Goal: Information Seeking & Learning: Learn about a topic

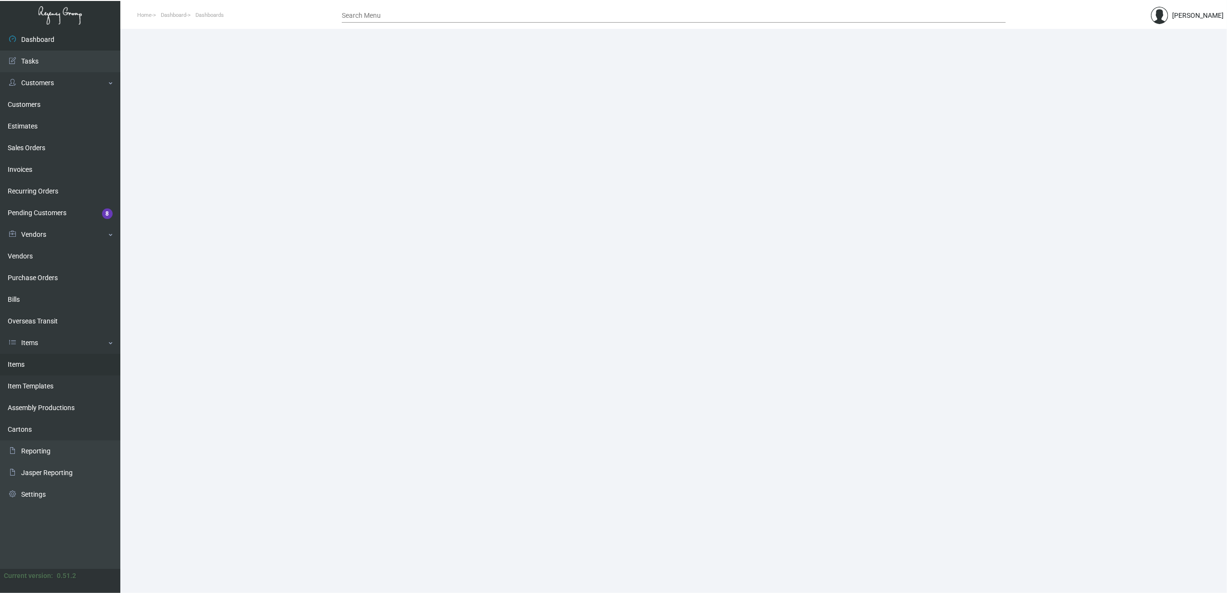
click at [41, 366] on link "Items" at bounding box center [60, 365] width 120 height 22
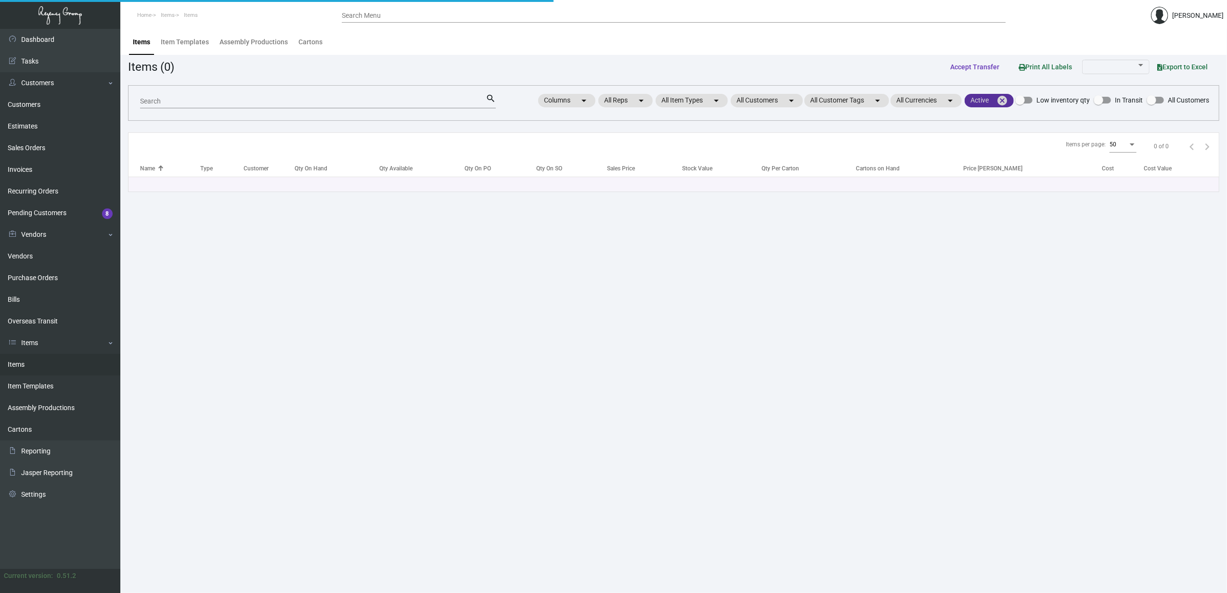
click at [1000, 104] on mat-icon "cancel" at bounding box center [1003, 101] width 12 height 12
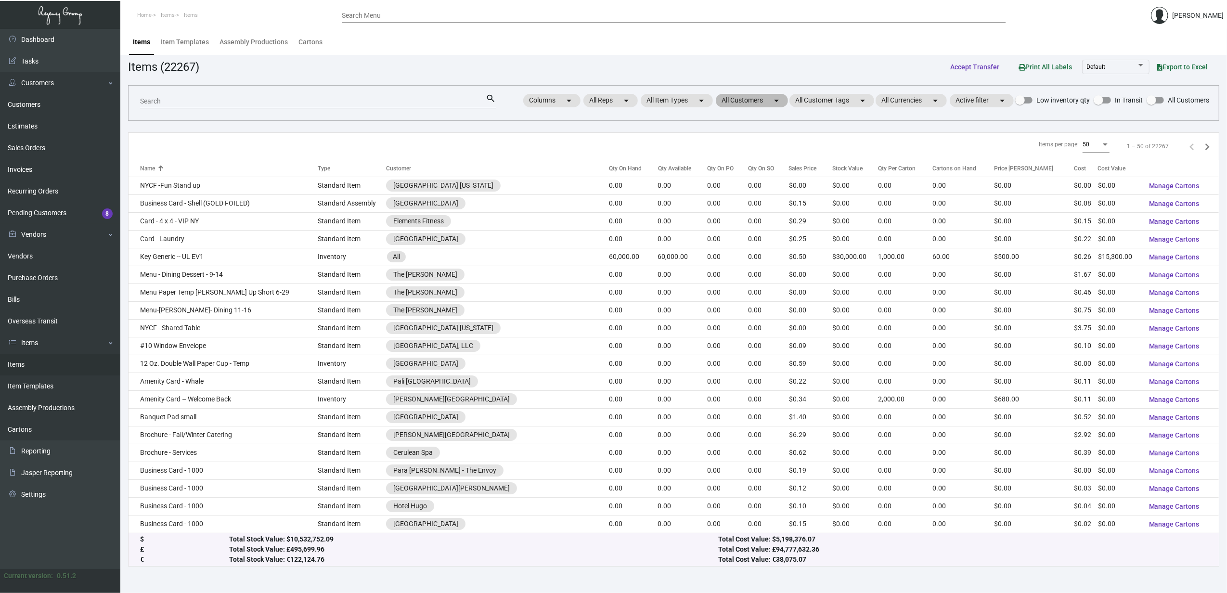
click at [764, 103] on mat-chip "All Customers arrow_drop_down" at bounding box center [752, 100] width 72 height 13
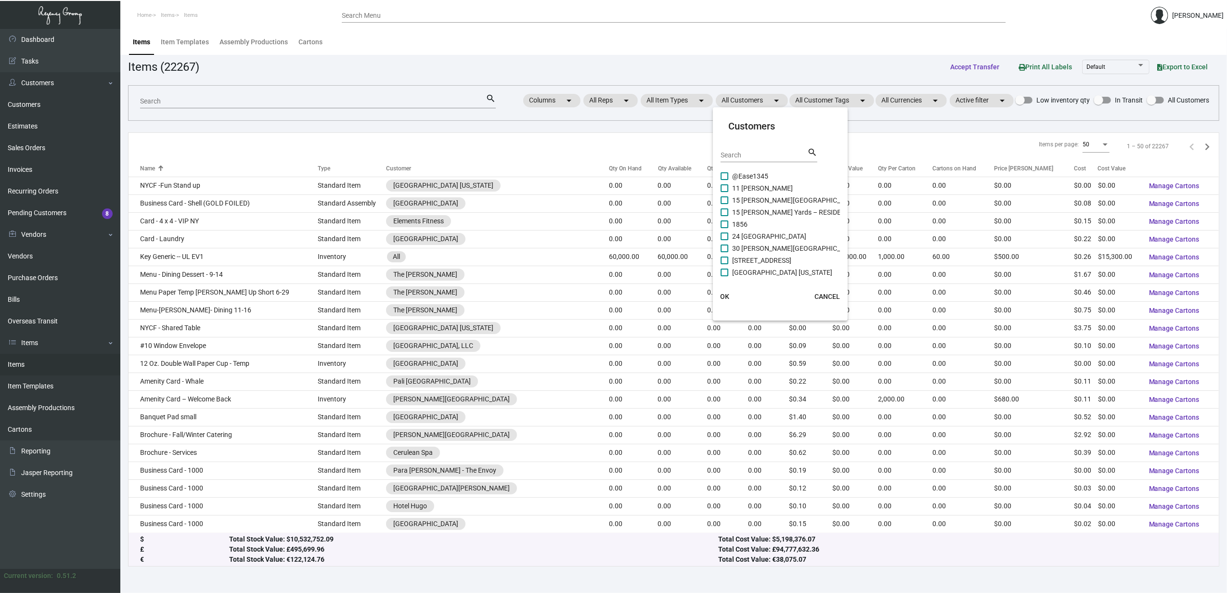
click at [750, 153] on input "Search" at bounding box center [764, 156] width 87 height 8
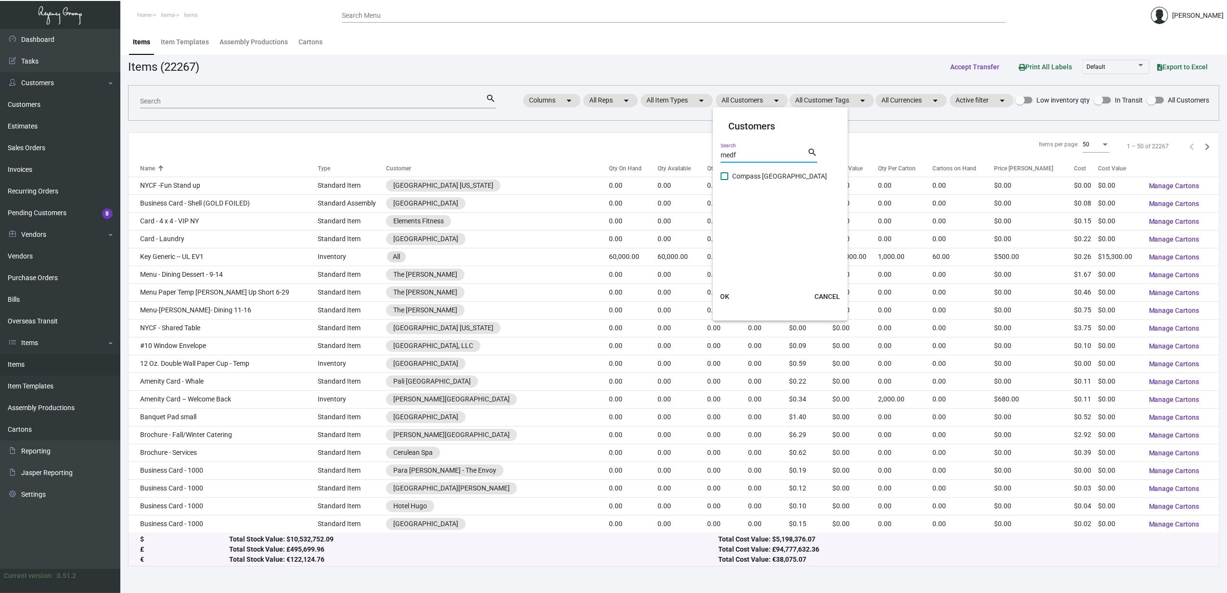
type input "medf"
click at [754, 173] on span "Compass Medford Resort" at bounding box center [779, 176] width 95 height 12
click at [725, 180] on input "Compass Medford Resort" at bounding box center [724, 180] width 0 height 0
checkbox input "true"
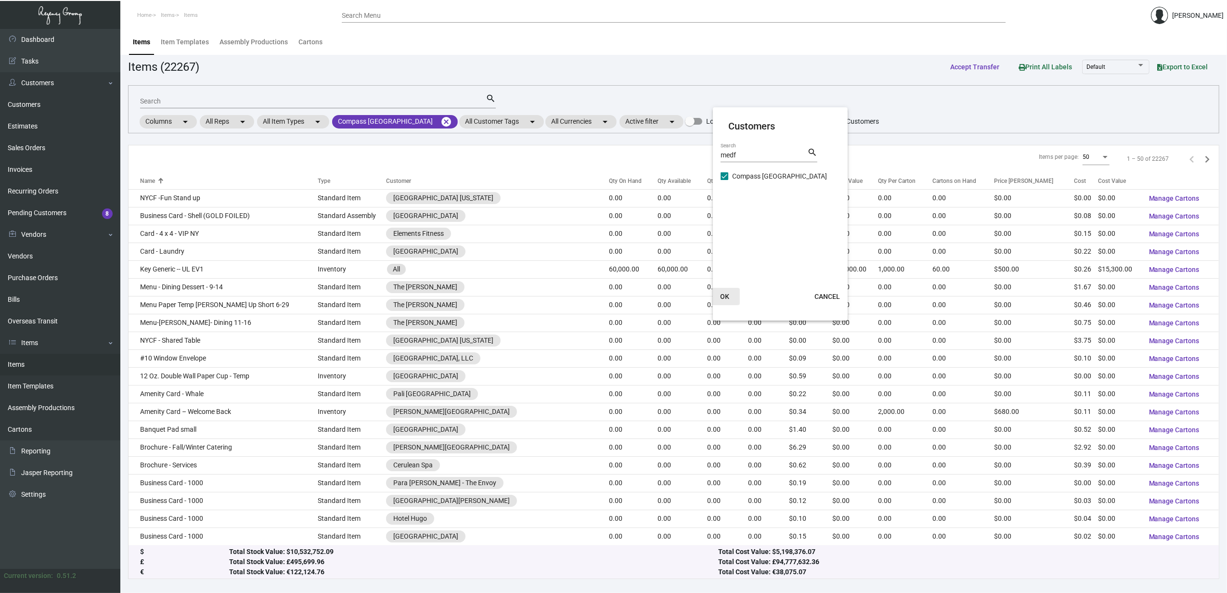
click at [725, 293] on span "OK" at bounding box center [724, 297] width 9 height 8
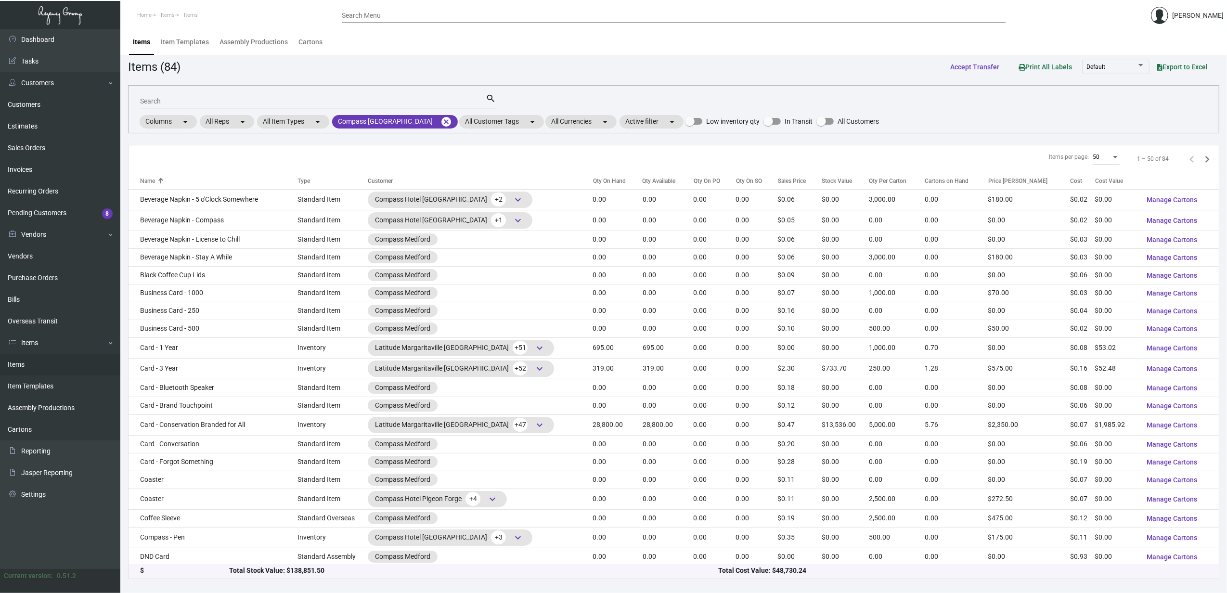
click at [593, 180] on div "Qty On Hand" at bounding box center [609, 181] width 33 height 9
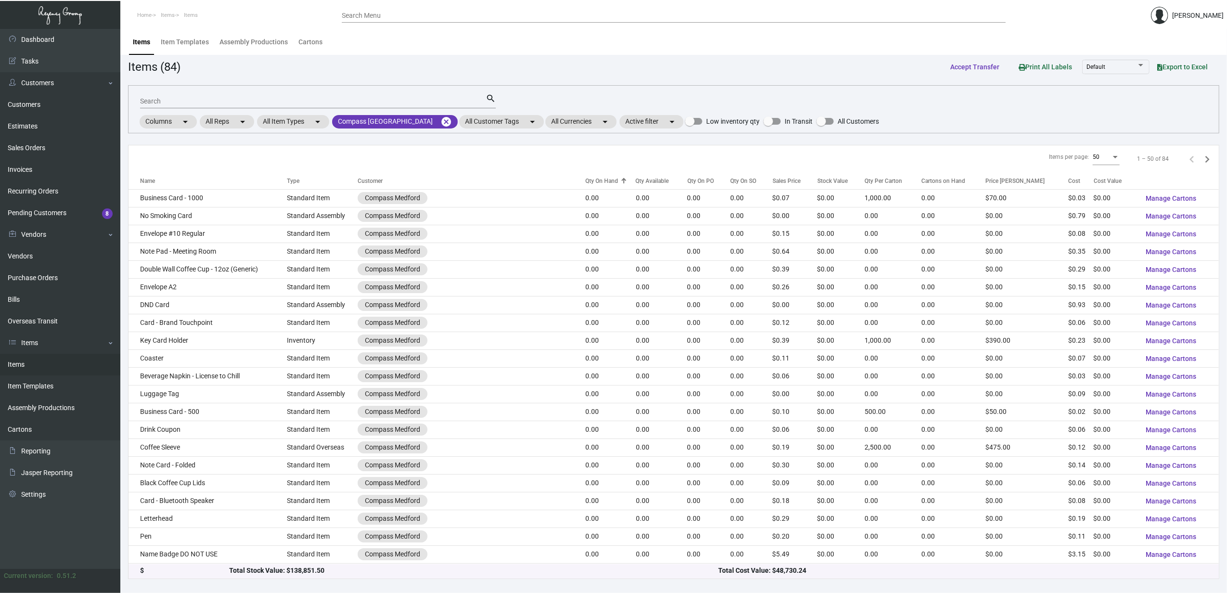
click at [589, 180] on div "Qty On Hand" at bounding box center [602, 181] width 33 height 9
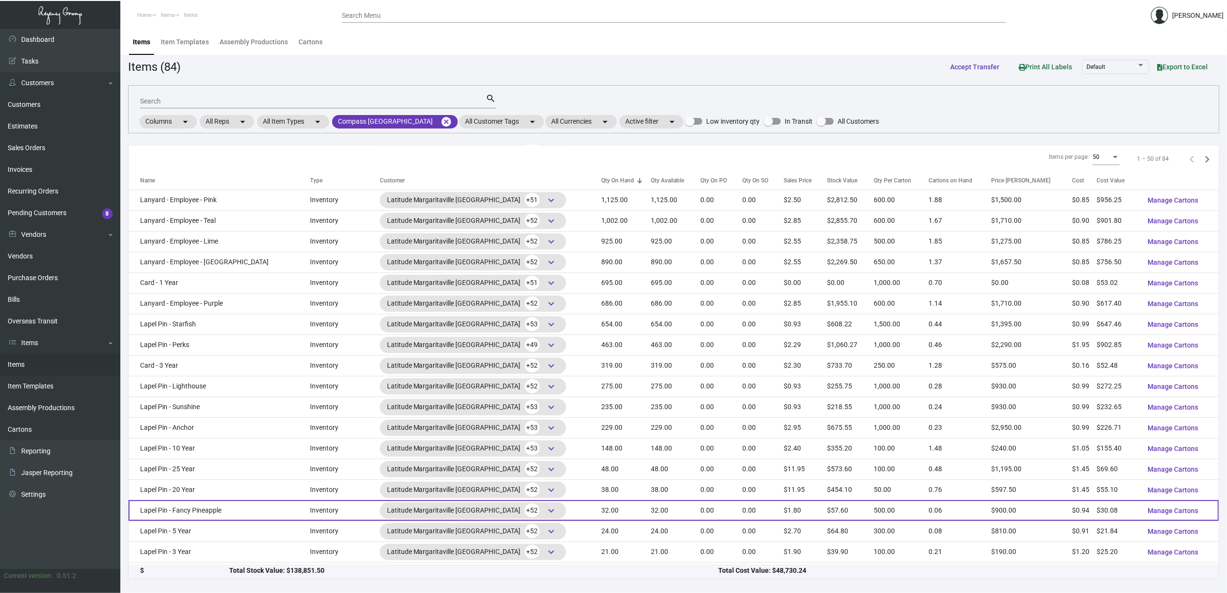
scroll to position [513, 0]
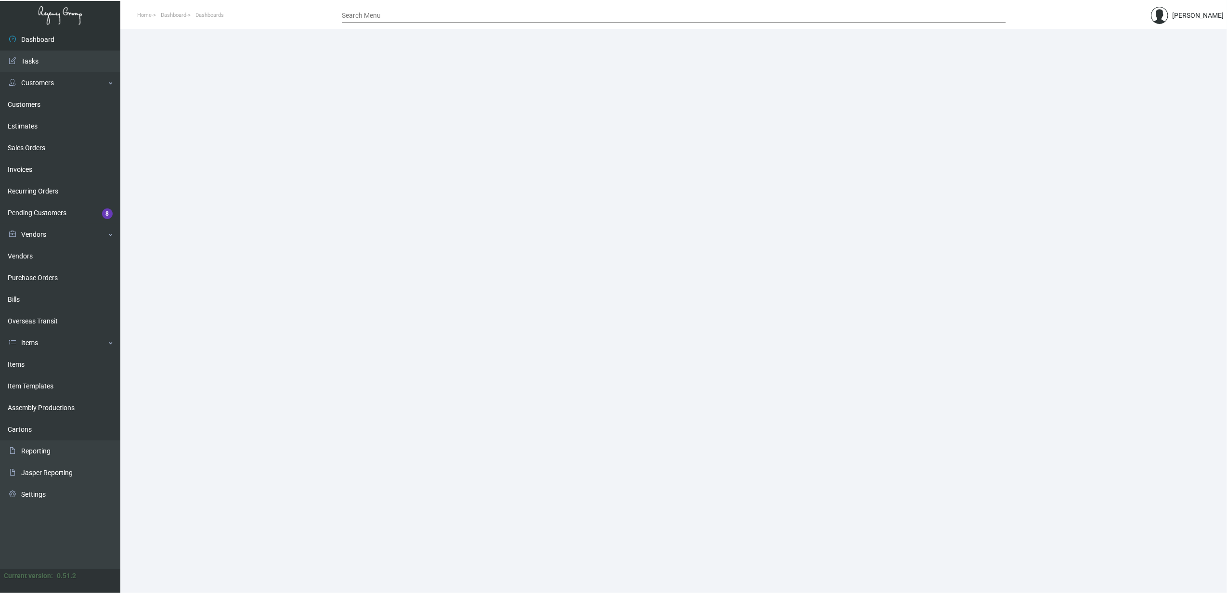
click at [50, 368] on link "Items" at bounding box center [60, 365] width 120 height 22
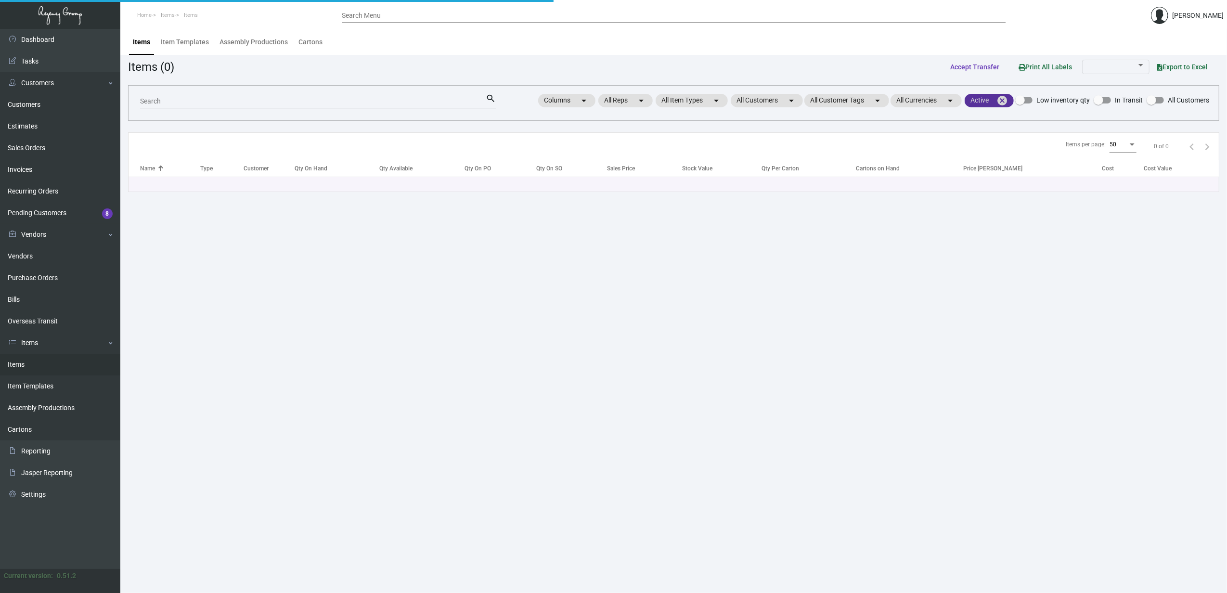
click at [1003, 102] on mat-icon "cancel" at bounding box center [1003, 101] width 12 height 12
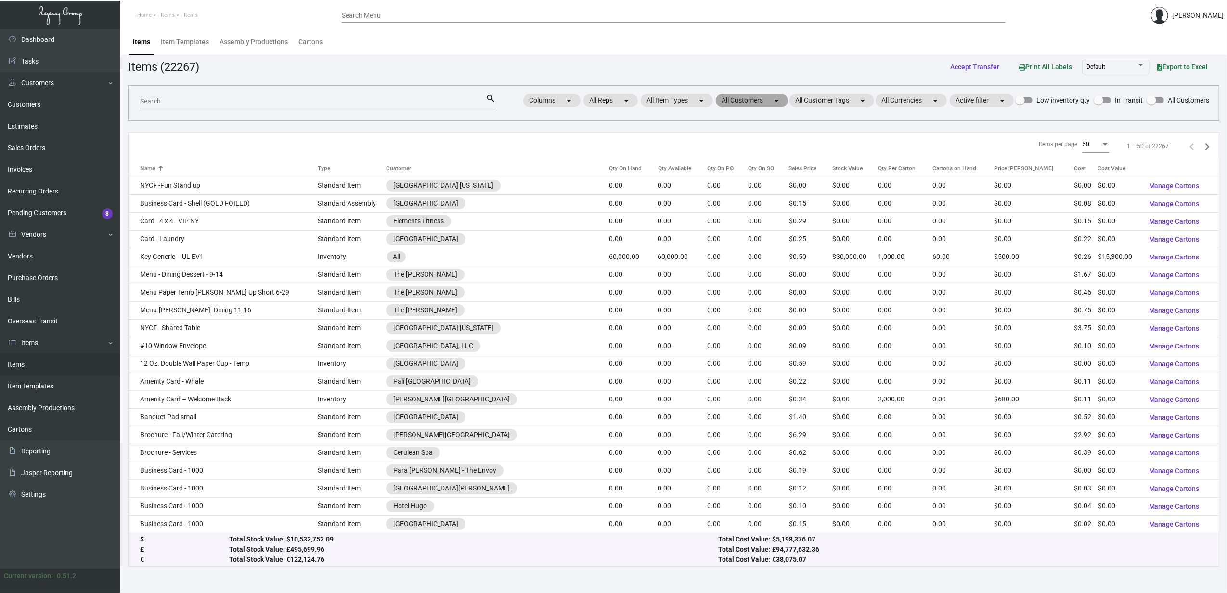
click at [753, 100] on mat-chip "All Customers arrow_drop_down" at bounding box center [752, 100] width 72 height 13
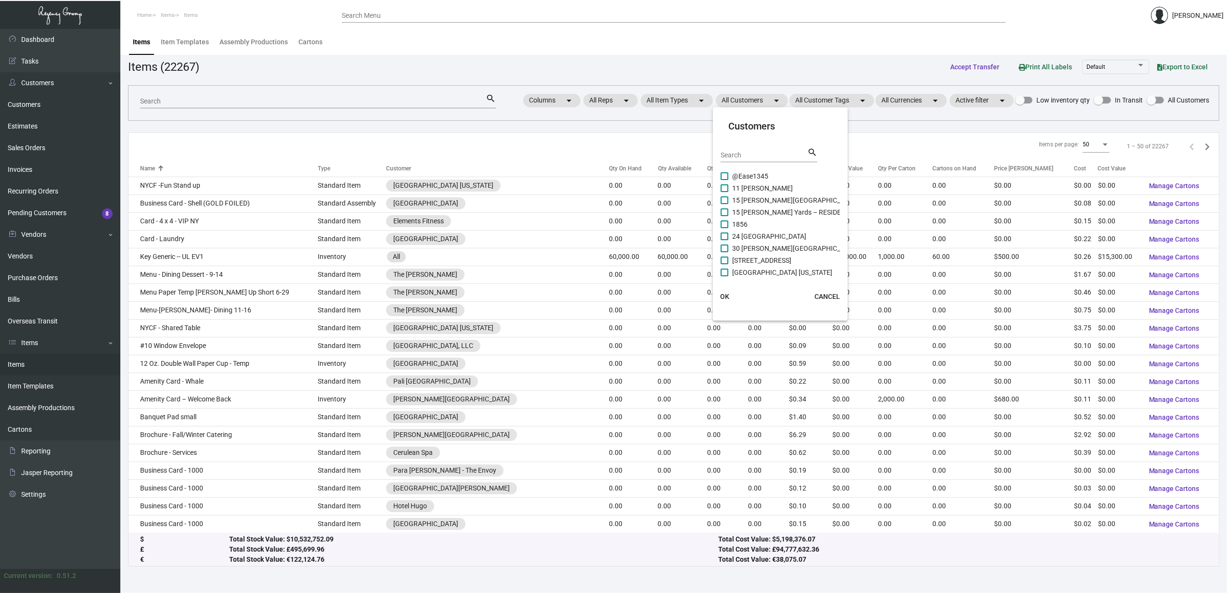
click at [763, 155] on input "Search" at bounding box center [764, 156] width 87 height 8
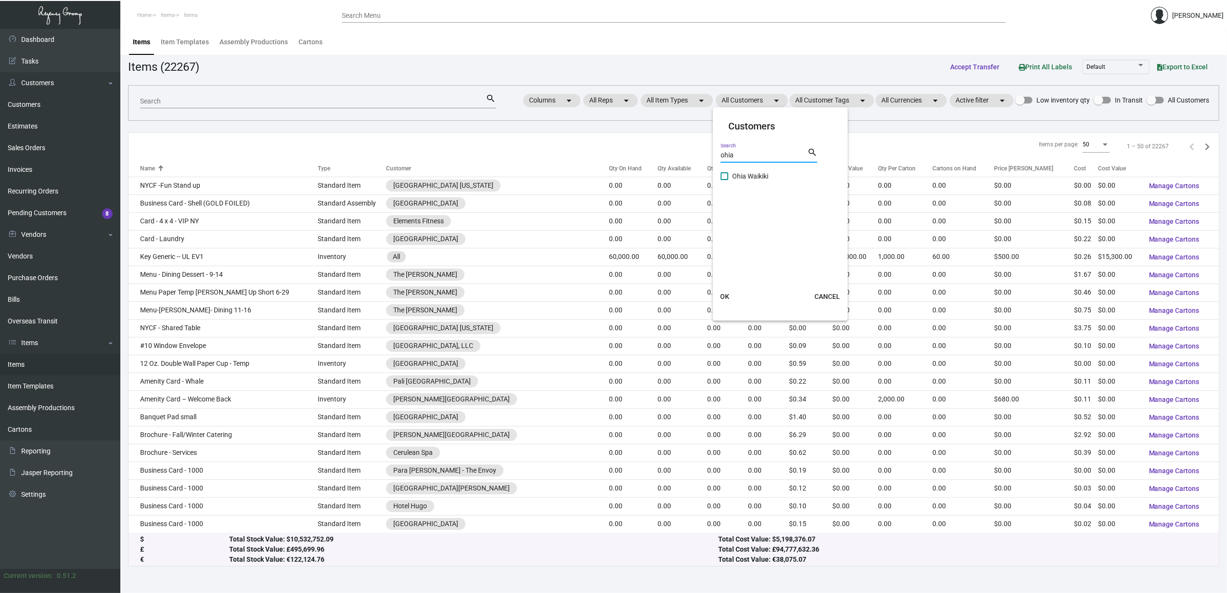
type input "ohia"
click at [762, 181] on span "Ohia Waikiki" at bounding box center [750, 176] width 36 height 12
click at [725, 181] on input "Ohia Waikiki" at bounding box center [724, 180] width 0 height 0
checkbox input "true"
click at [725, 299] on span "OK" at bounding box center [724, 297] width 9 height 8
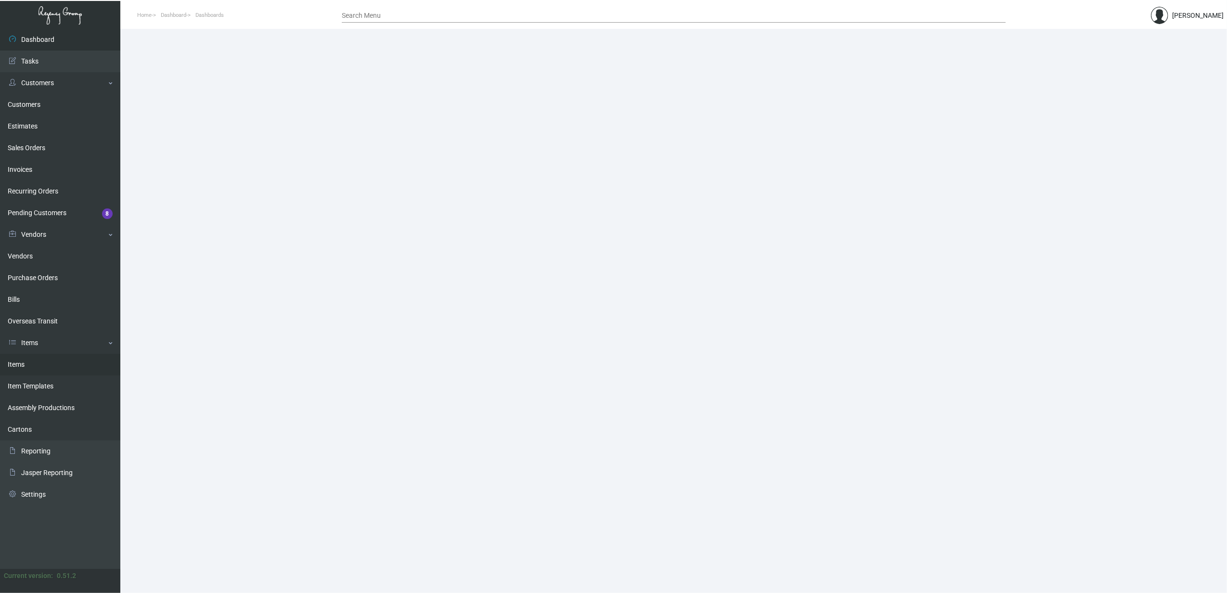
click at [31, 364] on link "Items" at bounding box center [60, 365] width 120 height 22
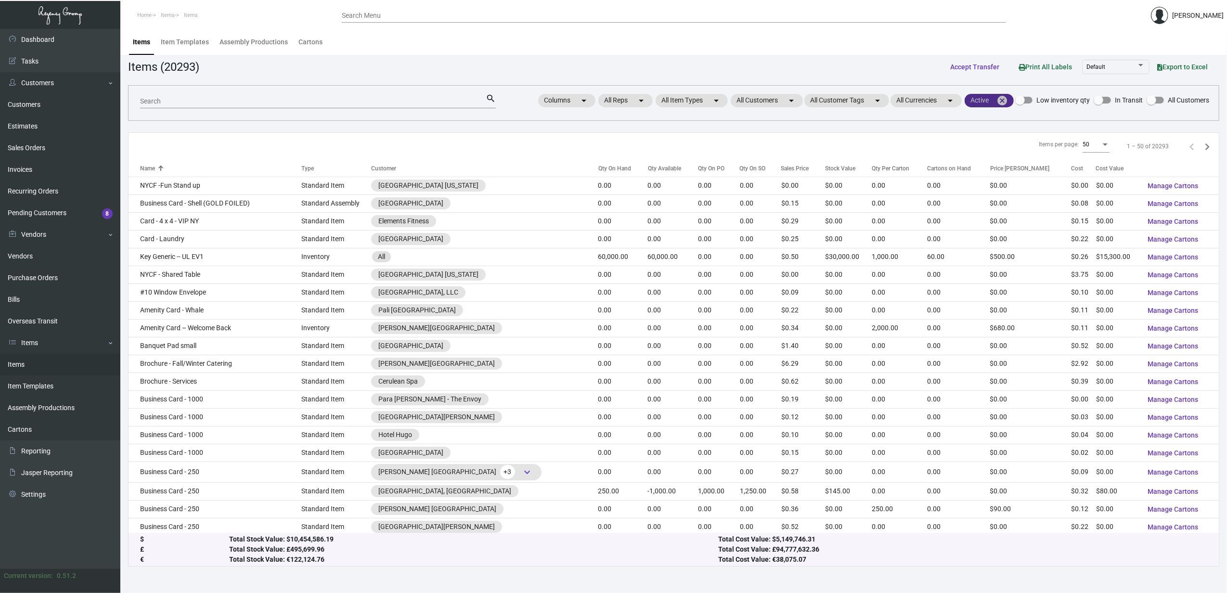
click at [1006, 98] on mat-icon "cancel" at bounding box center [1003, 101] width 12 height 12
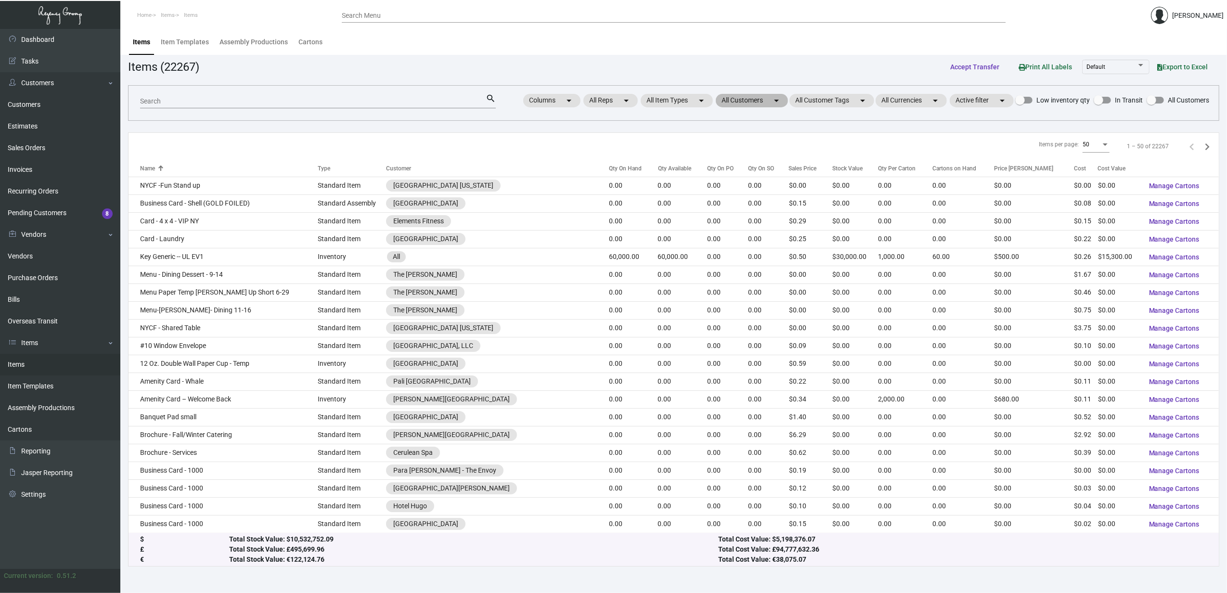
click at [731, 98] on mat-chip "All Customers arrow_drop_down" at bounding box center [752, 100] width 72 height 13
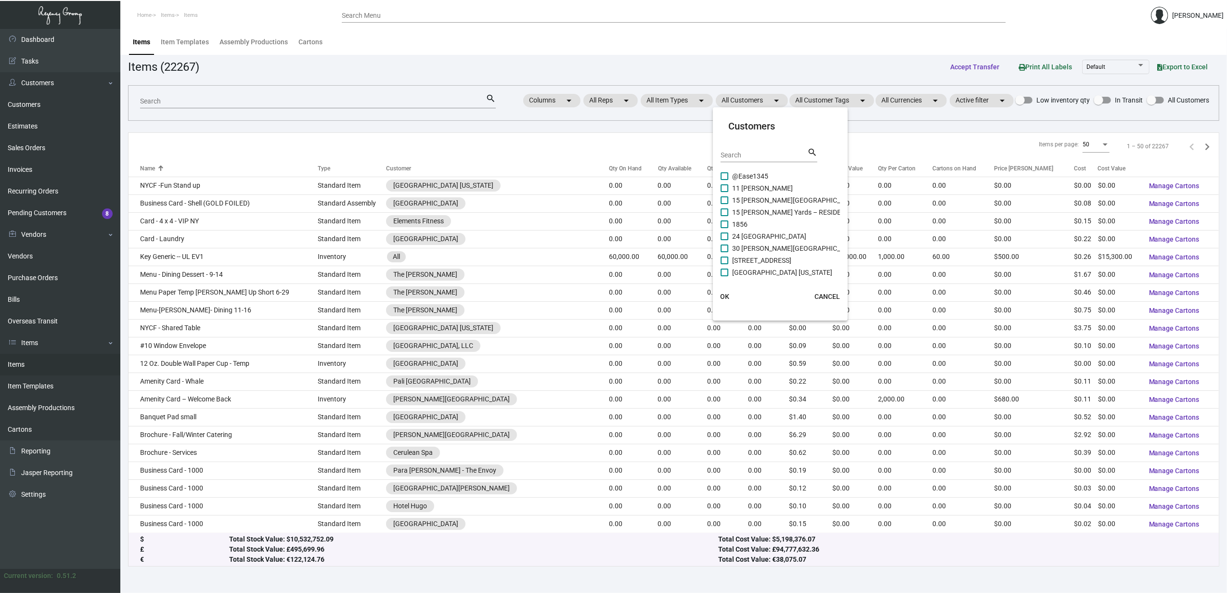
click at [748, 158] on input "Search" at bounding box center [764, 156] width 87 height 8
type input "ohia"
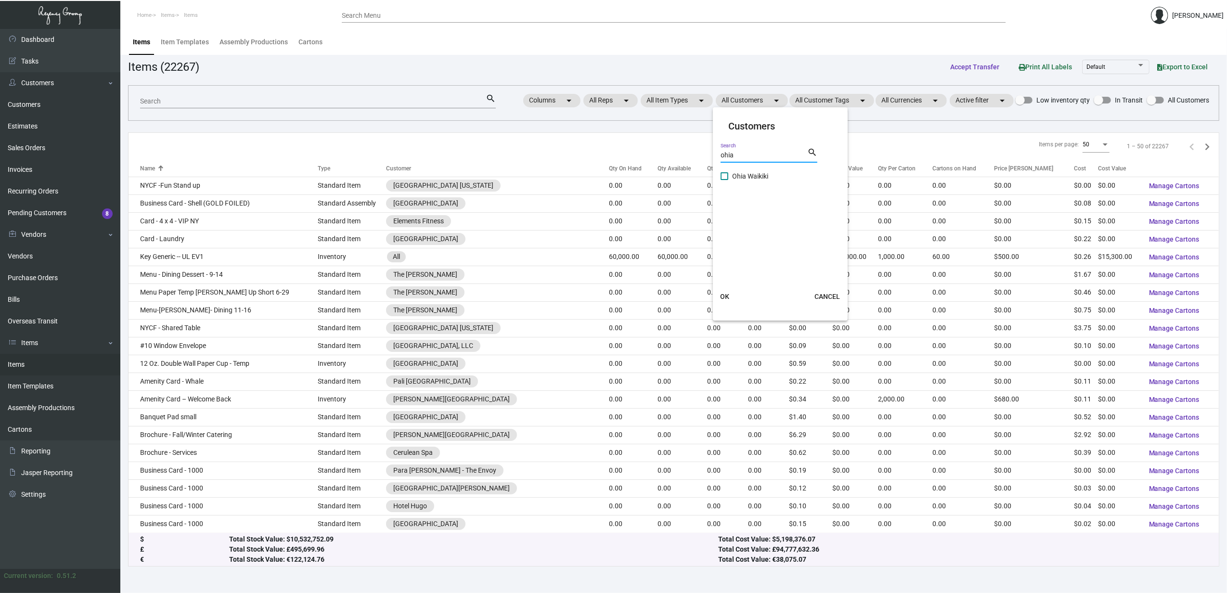
click at [755, 178] on span "Ohia Waikiki" at bounding box center [750, 176] width 36 height 12
click at [725, 180] on input "Ohia Waikiki" at bounding box center [724, 180] width 0 height 0
checkbox input "true"
click at [720, 294] on span "OK" at bounding box center [724, 297] width 9 height 8
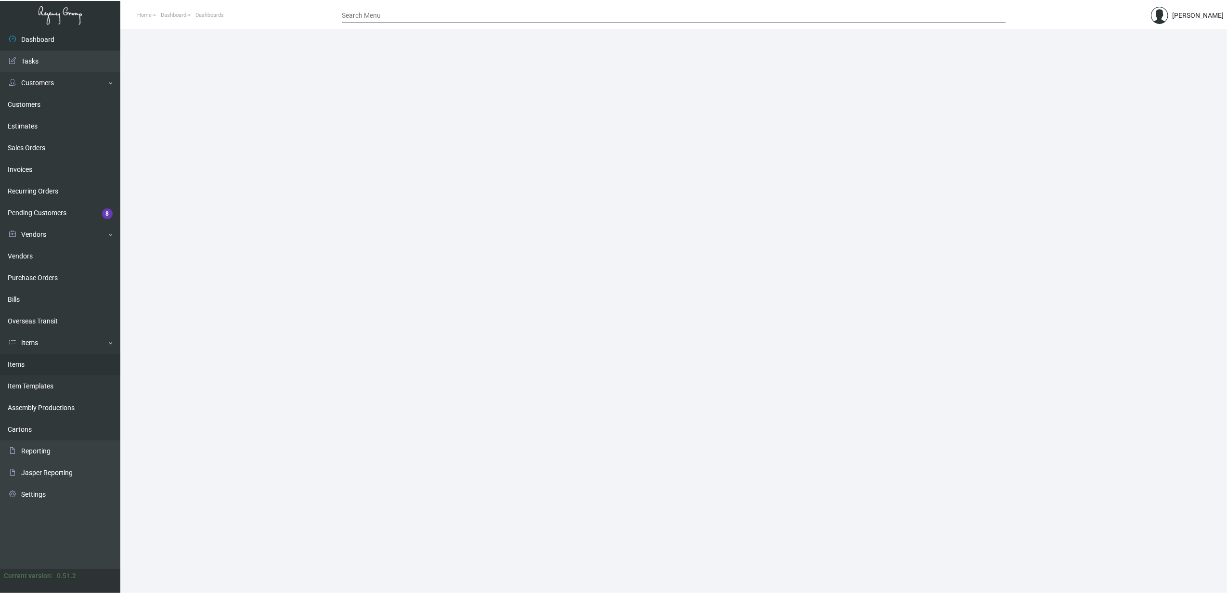
click at [33, 364] on link "Items" at bounding box center [60, 365] width 120 height 22
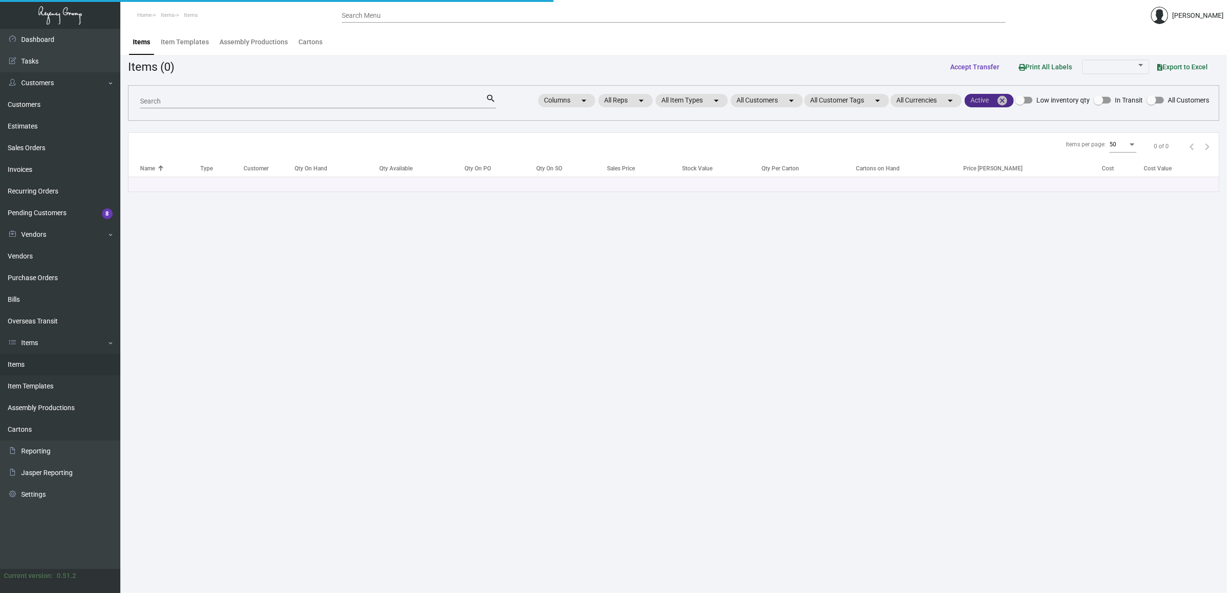
click at [999, 101] on mat-icon "cancel" at bounding box center [1003, 101] width 12 height 12
click at [763, 103] on mat-chip "All Customers arrow_drop_down" at bounding box center [752, 100] width 72 height 13
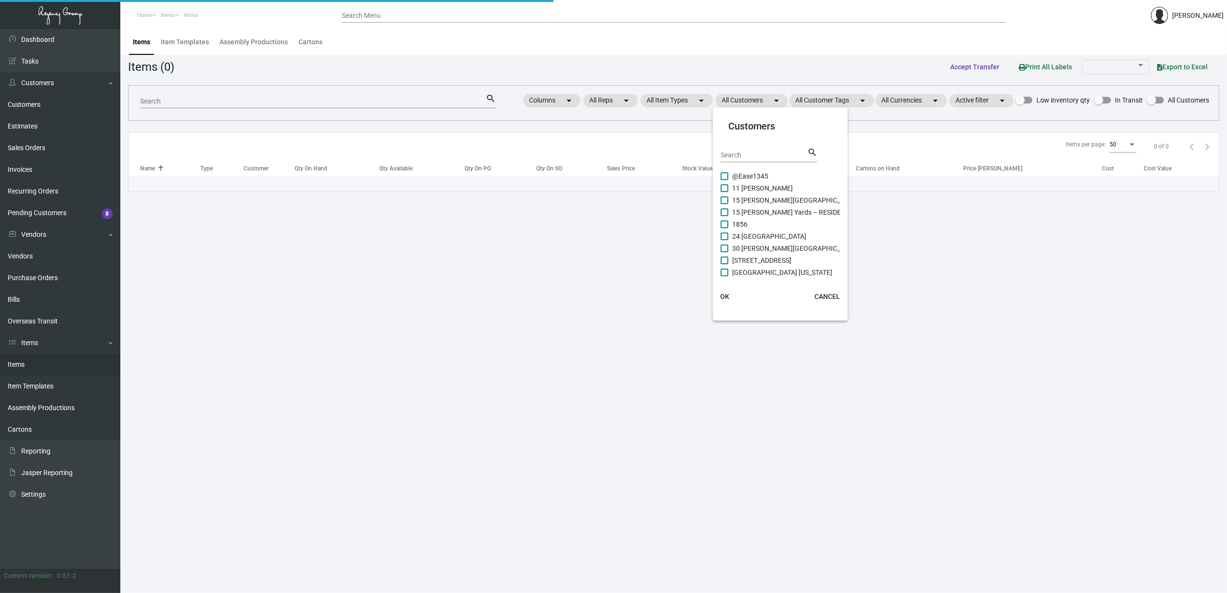
click at [766, 156] on input "Search" at bounding box center [764, 156] width 87 height 8
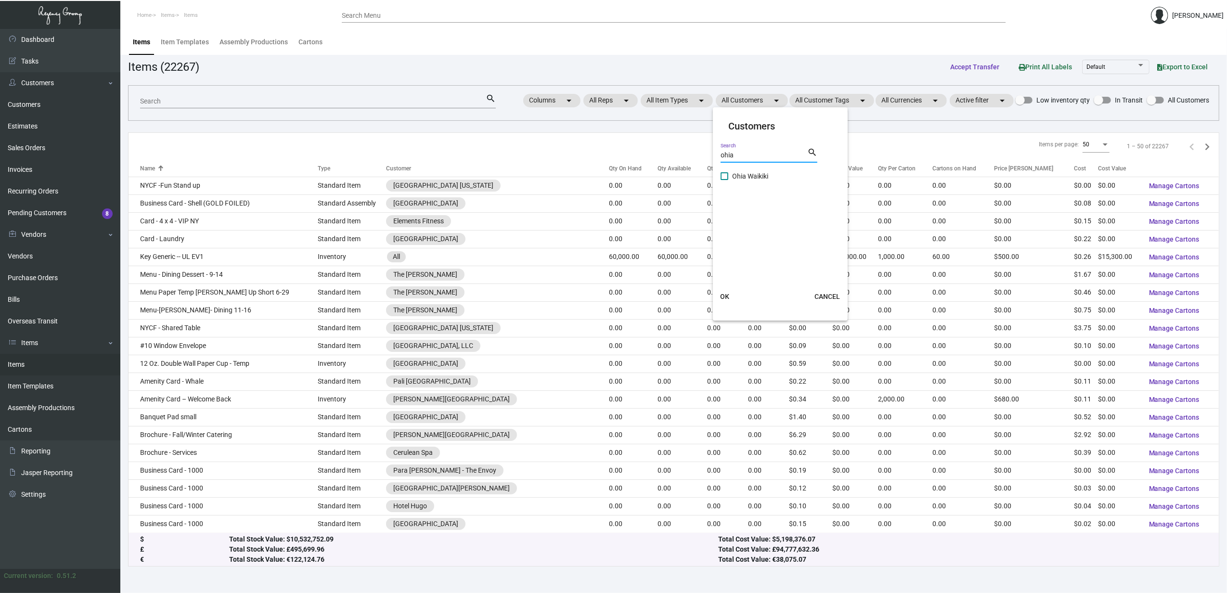
type input "ohia"
click at [772, 174] on mat-checkbox "Ohia Waikiki" at bounding box center [781, 176] width 120 height 12
click at [755, 174] on span "Ohia Waikiki" at bounding box center [750, 176] width 36 height 12
click at [725, 180] on input "Ohia Waikiki" at bounding box center [724, 180] width 0 height 0
checkbox input "true"
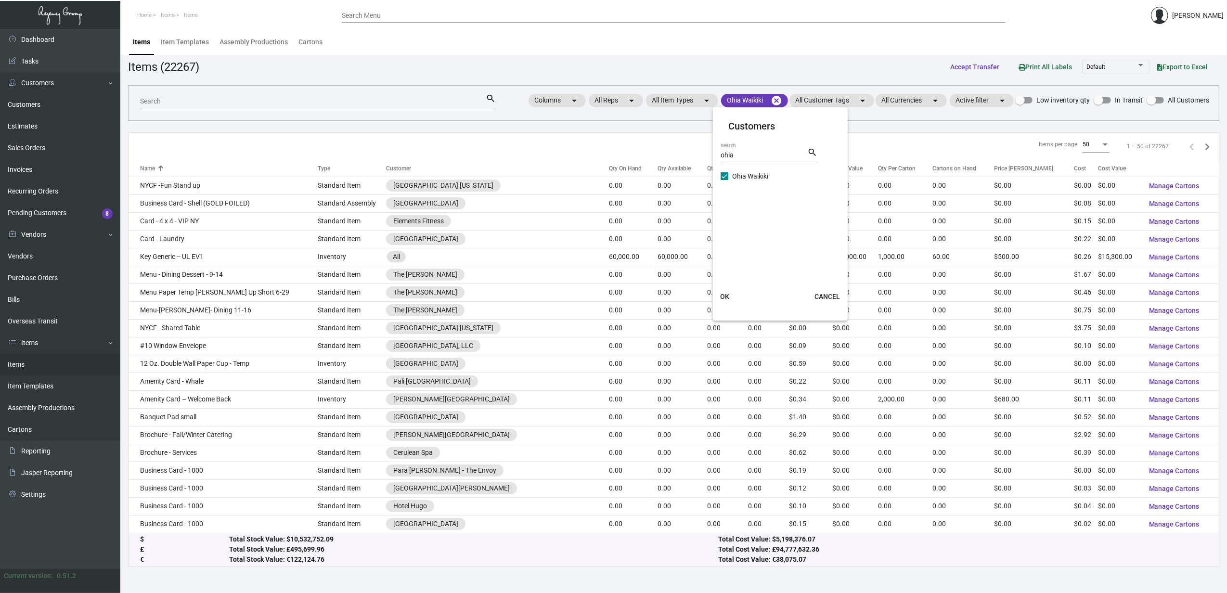
click at [730, 288] on button "OK" at bounding box center [724, 296] width 31 height 17
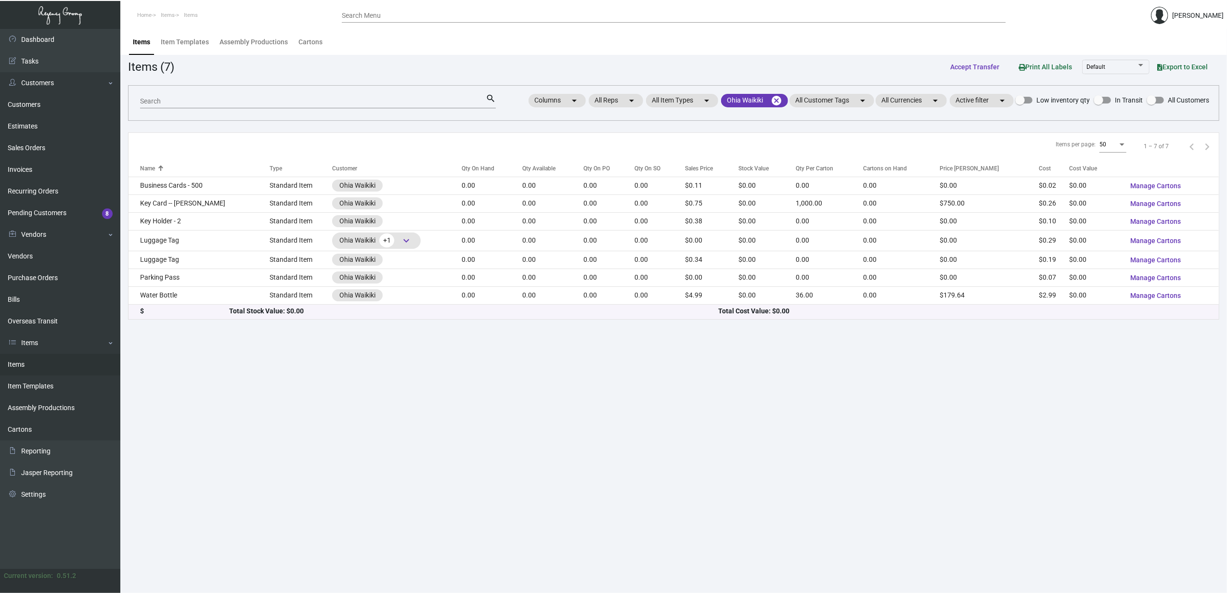
click at [348, 101] on input "Search" at bounding box center [313, 102] width 346 height 8
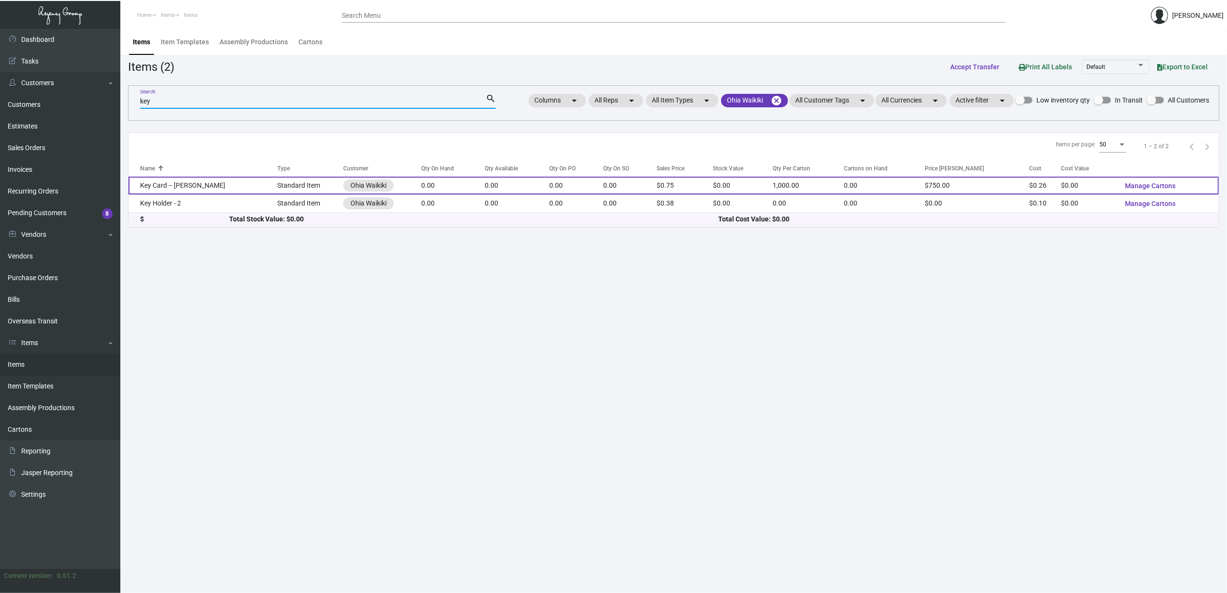
type input "key"
click at [213, 191] on td "Key Card -- [PERSON_NAME]" at bounding box center [203, 186] width 149 height 18
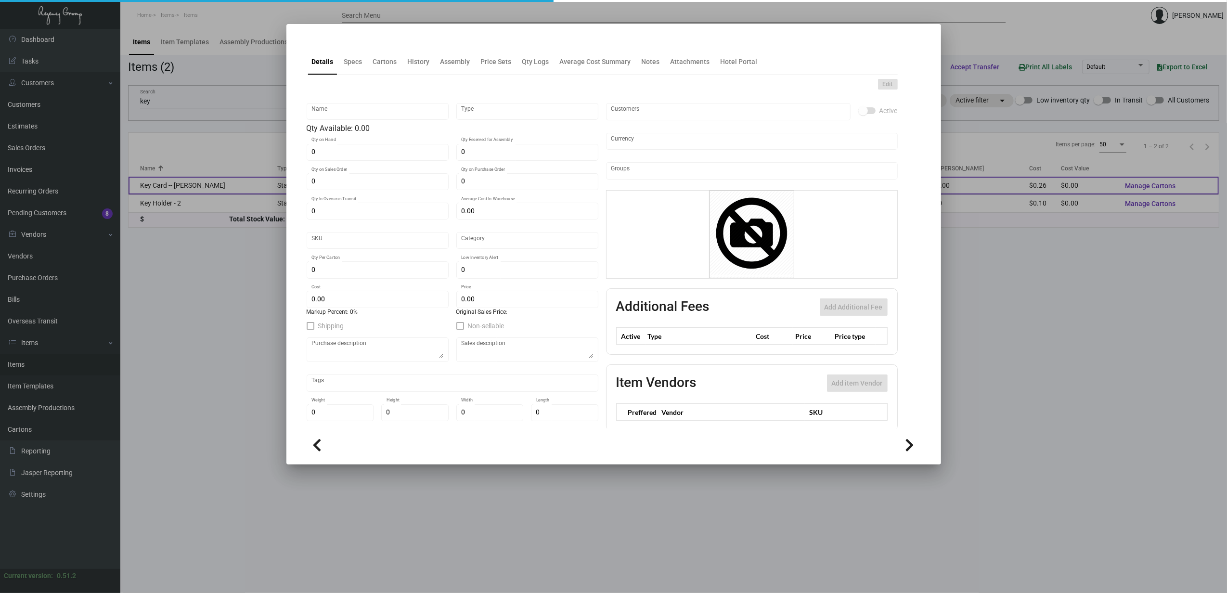
type input "Key Card -- [PERSON_NAME]"
type input "Standard Item"
type input "$ 0.30286"
type input "Overseas"
type input "1,000"
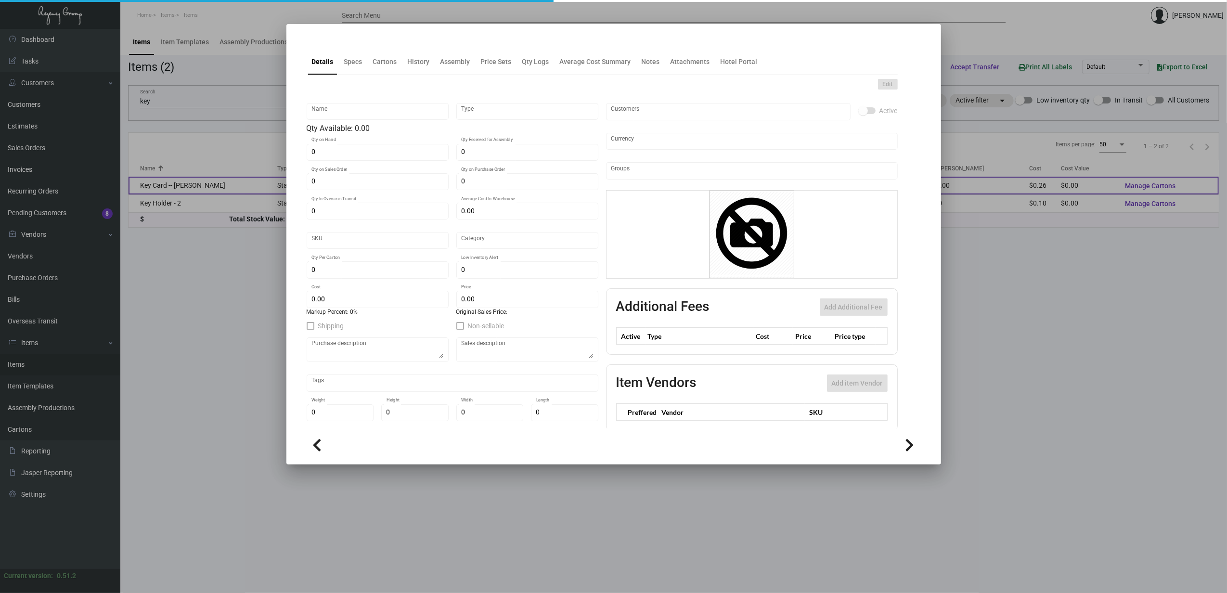
type input "$ 0.26"
type input "$ 0.75"
checkbox input "true"
type input "United States Dollar $"
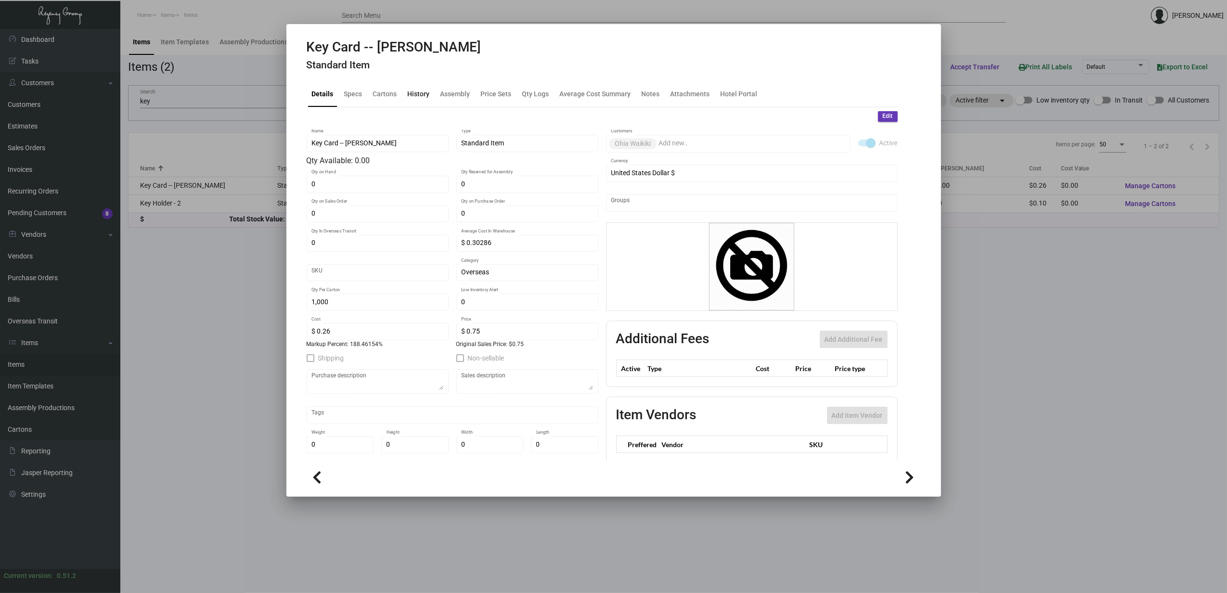
click at [419, 90] on div "History" at bounding box center [419, 94] width 22 height 10
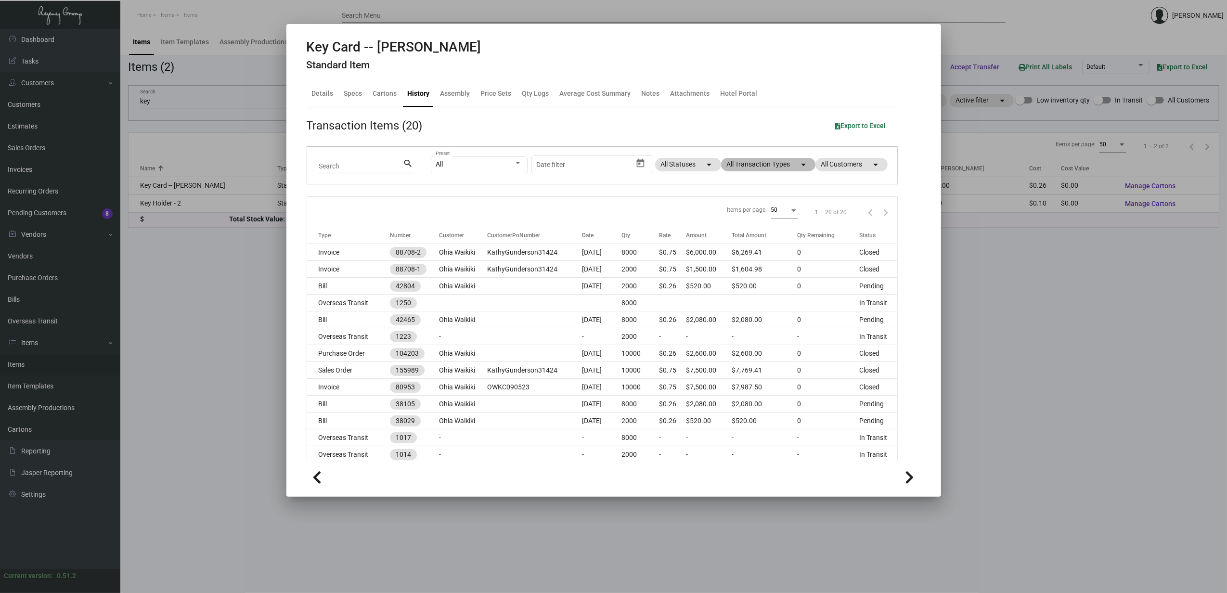
click at [775, 166] on mat-chip "All Transaction Types arrow_drop_down" at bounding box center [768, 164] width 94 height 13
click at [746, 252] on span "Estimate" at bounding box center [742, 254] width 26 height 12
click at [722, 258] on input "Estimate" at bounding box center [721, 258] width 0 height 0
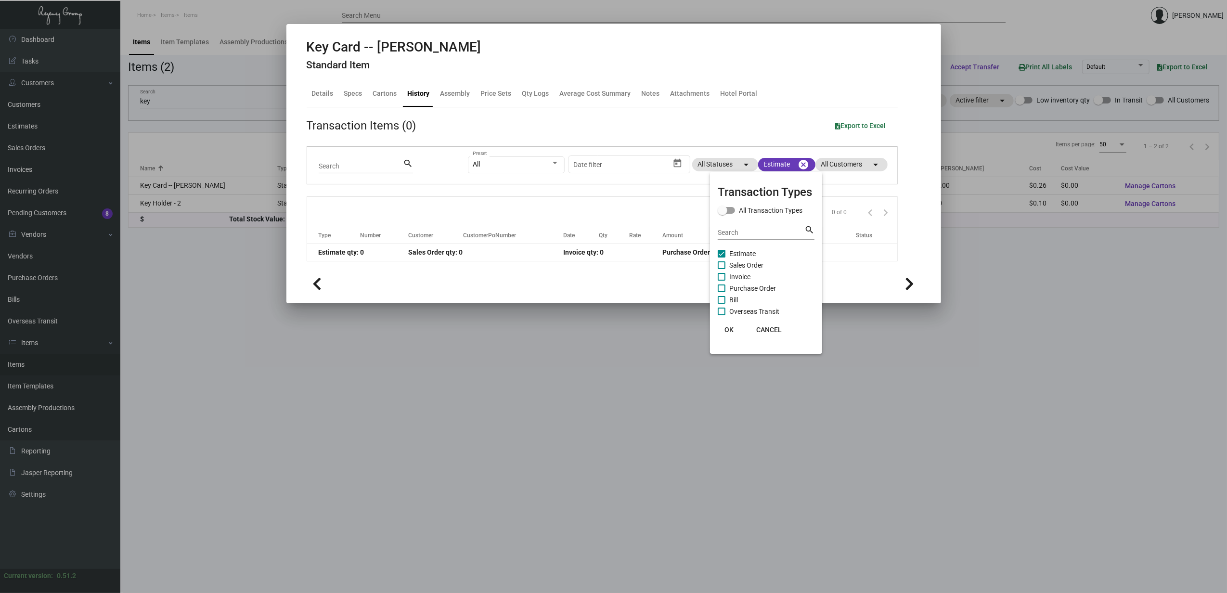
click at [746, 252] on span "Estimate" at bounding box center [742, 254] width 26 height 12
click at [722, 258] on input "Estimate" at bounding box center [721, 258] width 0 height 0
checkbox input "false"
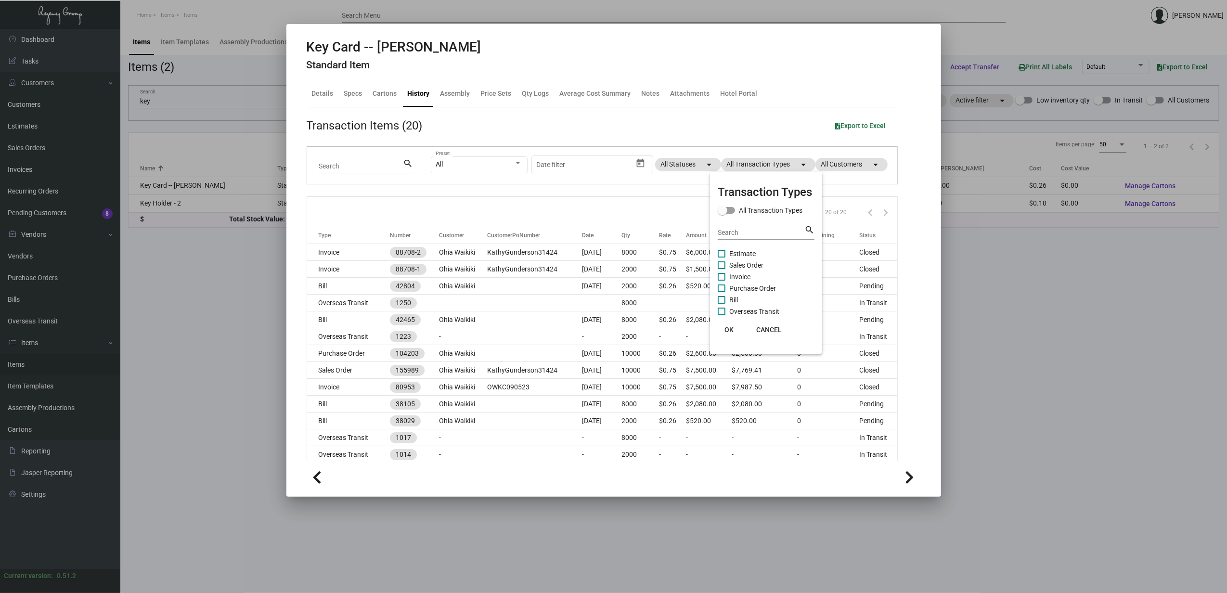
click at [760, 288] on span "Purchase Order" at bounding box center [752, 289] width 47 height 12
click at [722, 292] on input "Purchase Order" at bounding box center [721, 292] width 0 height 0
checkbox input "true"
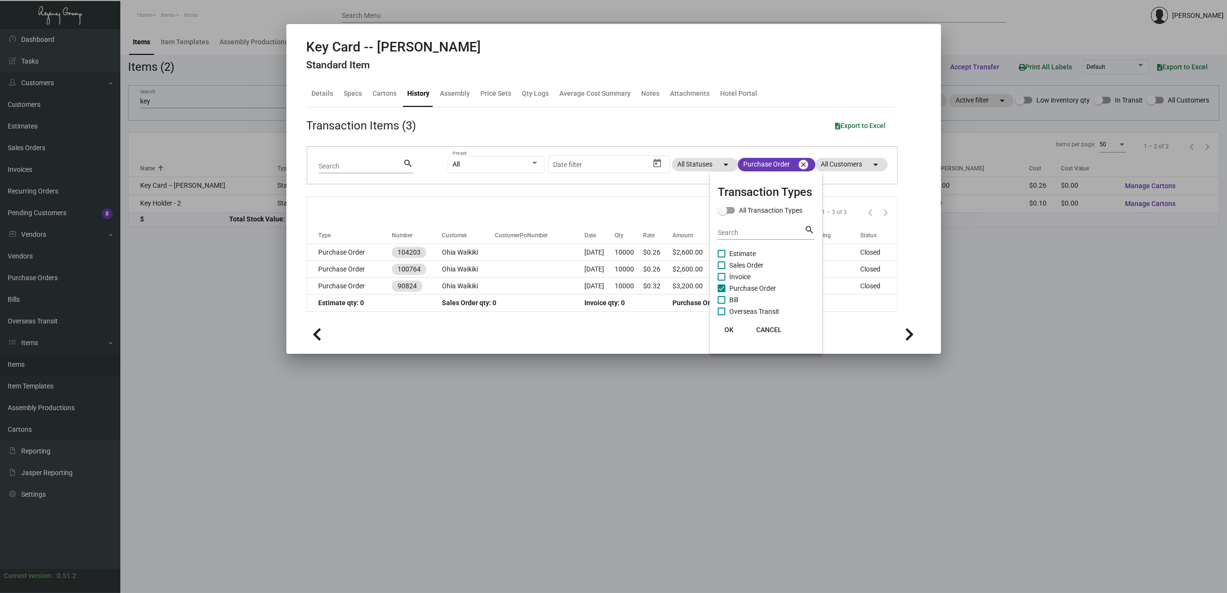
click at [329, 253] on div at bounding box center [613, 296] width 1227 height 593
click at [329, 253] on td "Purchase Order" at bounding box center [349, 252] width 85 height 17
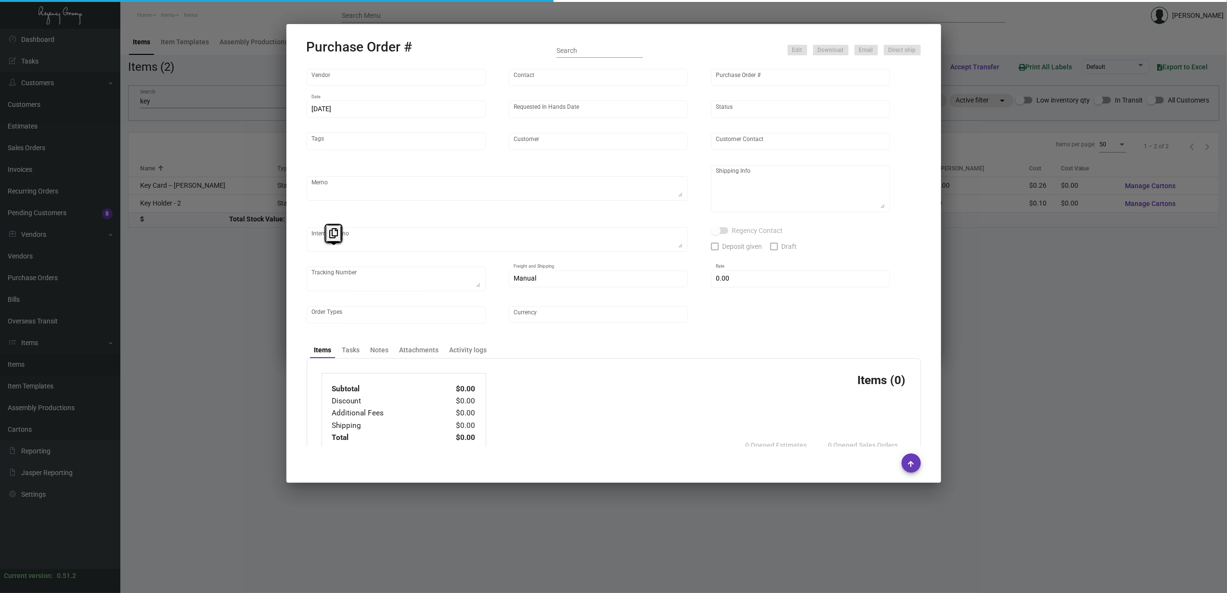
type input "CHENGDU MIND IOT TECHNOLOGY"
type input "[PERSON_NAME]"
type input "104203"
type input "[DATE]"
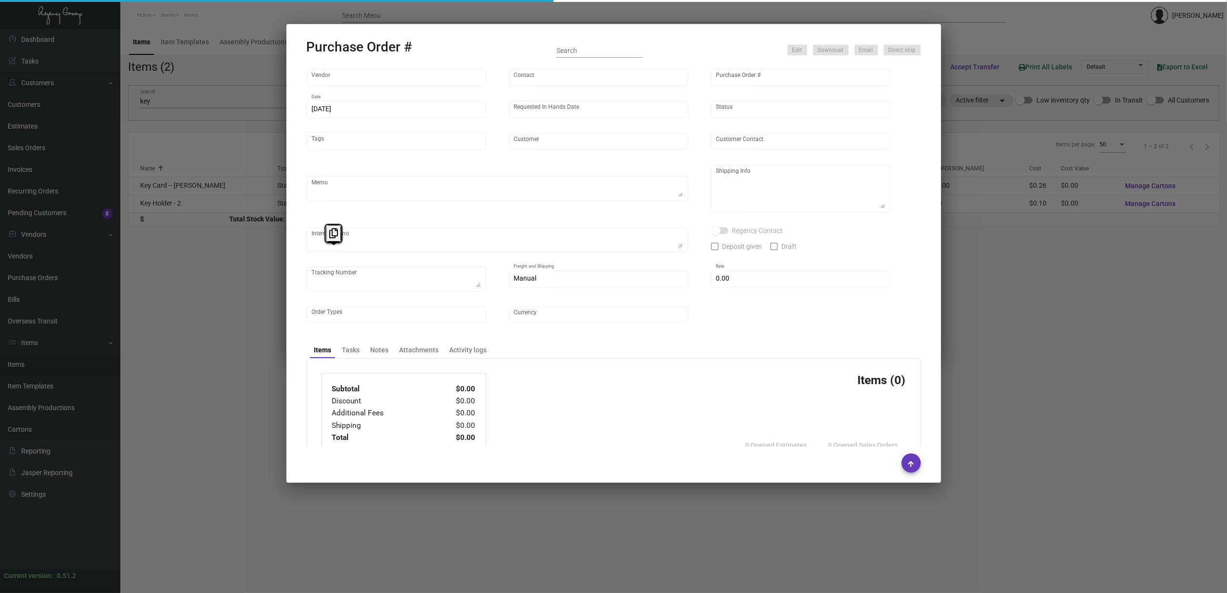
type input "Ohia Waikiki"
type textarea "2K by air to [GEOGRAPHIC_DATA], rest by boat to [GEOGRAPHIC_DATA]"
type textarea "Regency Group NJ - [PERSON_NAME] [STREET_ADDRESS]"
checkbox input "true"
type input "$ 0.00"
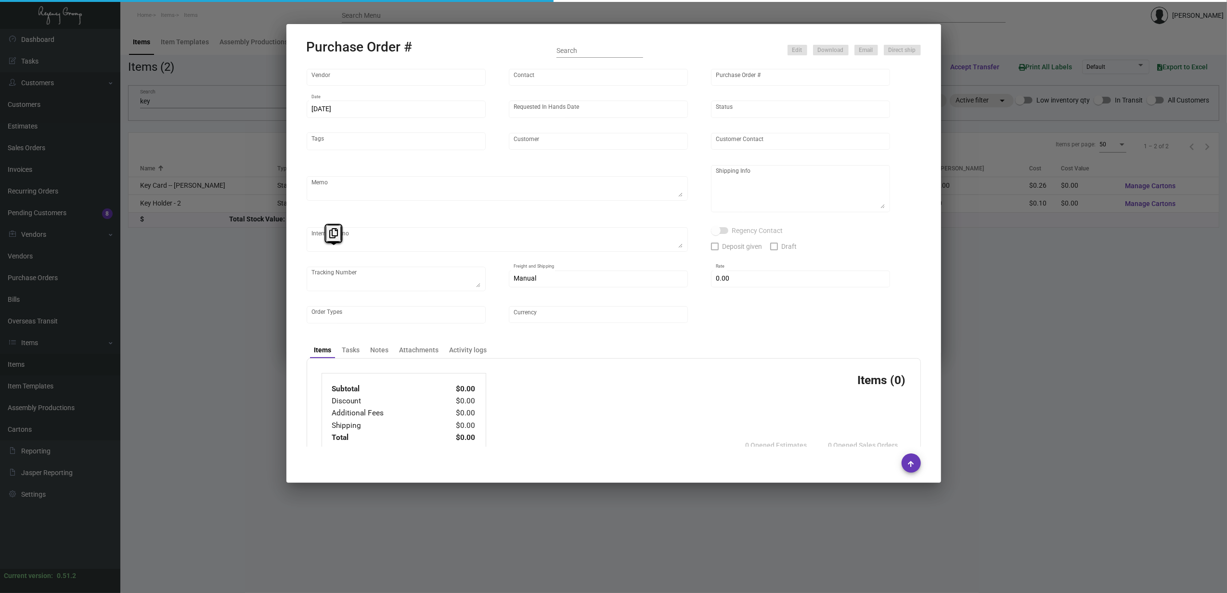
type input "United States Dollar $"
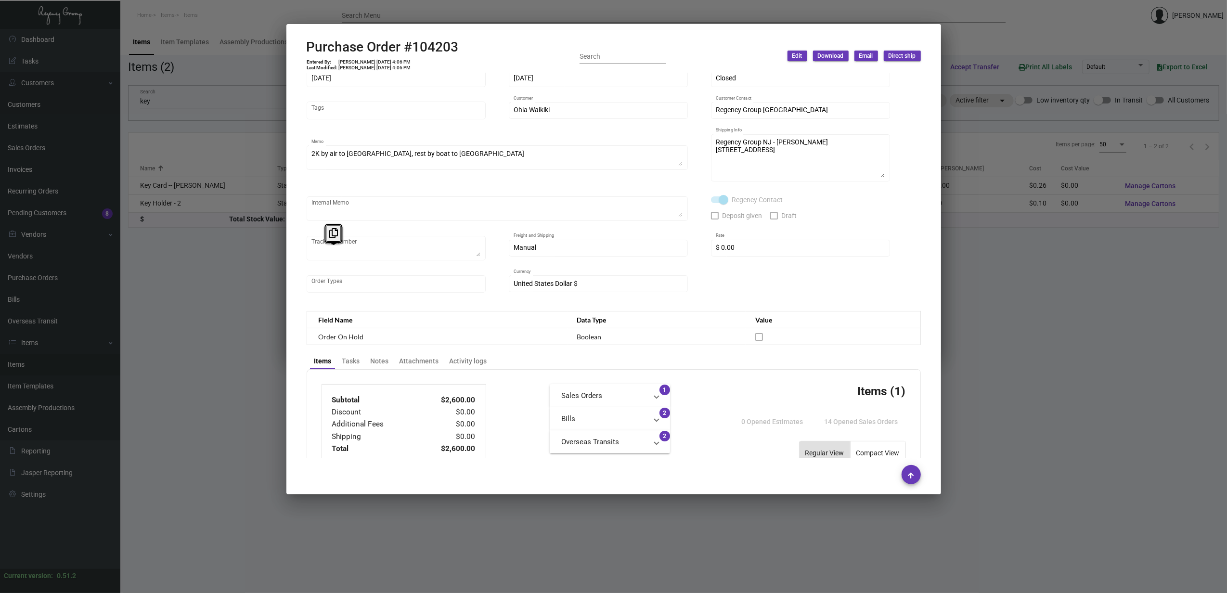
scroll to position [31, 0]
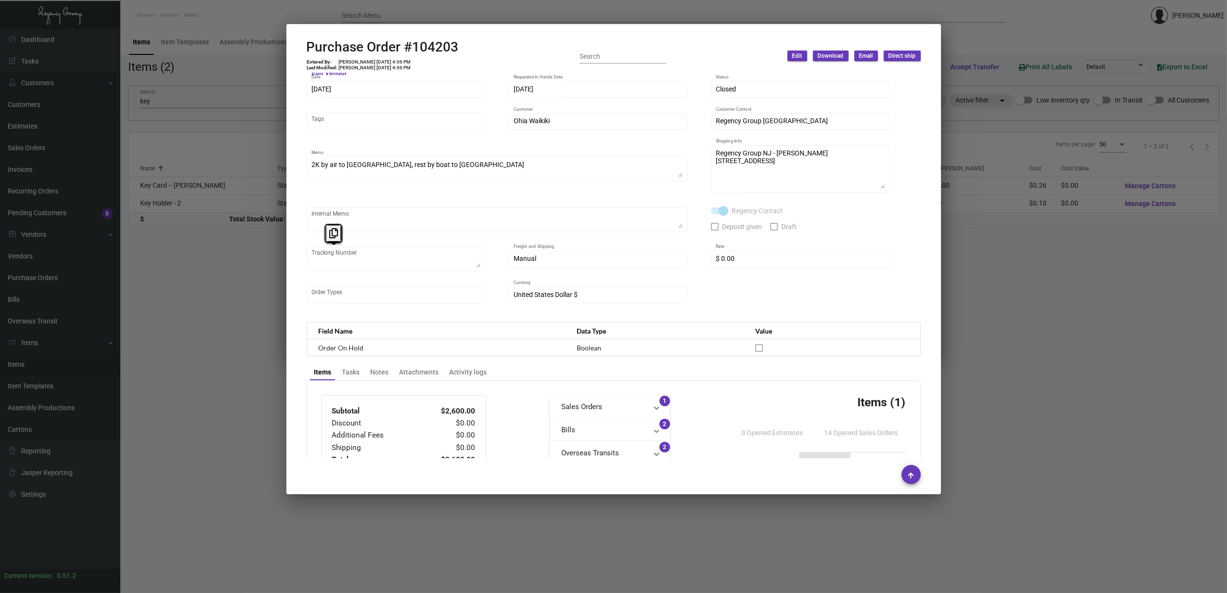
click at [464, 9] on div at bounding box center [613, 296] width 1227 height 593
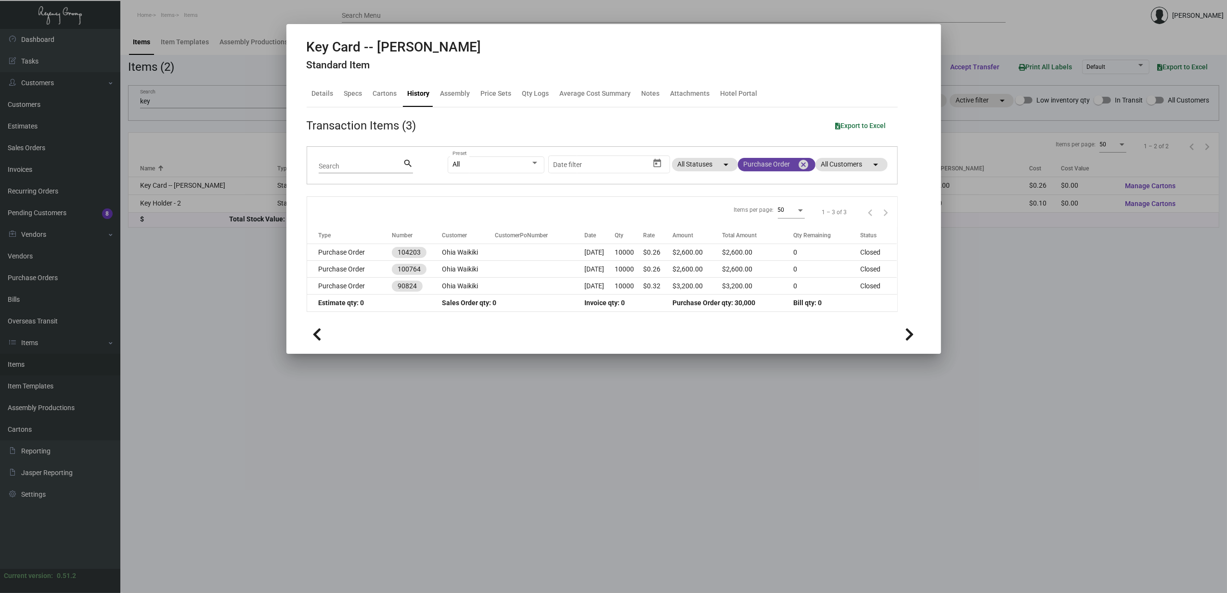
click at [800, 164] on mat-icon "cancel" at bounding box center [804, 165] width 12 height 12
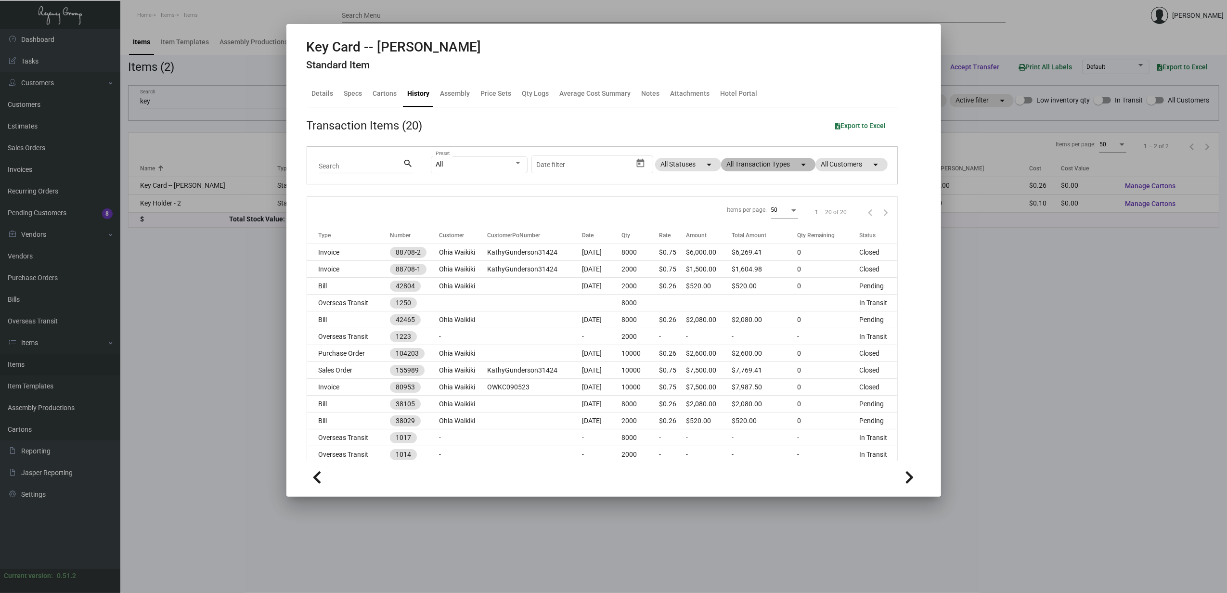
click at [740, 163] on mat-chip "All Transaction Types arrow_drop_down" at bounding box center [768, 164] width 94 height 13
click at [742, 264] on span "Sales Order" at bounding box center [746, 266] width 34 height 12
click at [722, 269] on input "Sales Order" at bounding box center [721, 269] width 0 height 0
checkbox input "true"
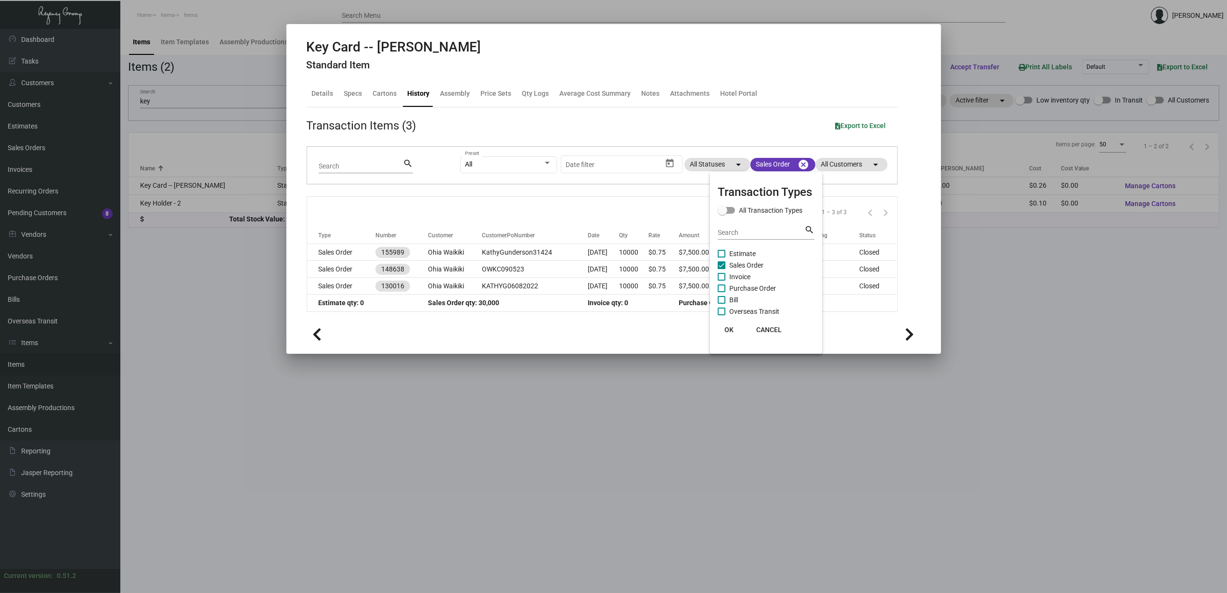
click at [362, 256] on div at bounding box center [613, 296] width 1227 height 593
click at [803, 164] on mat-icon "cancel" at bounding box center [804, 165] width 12 height 12
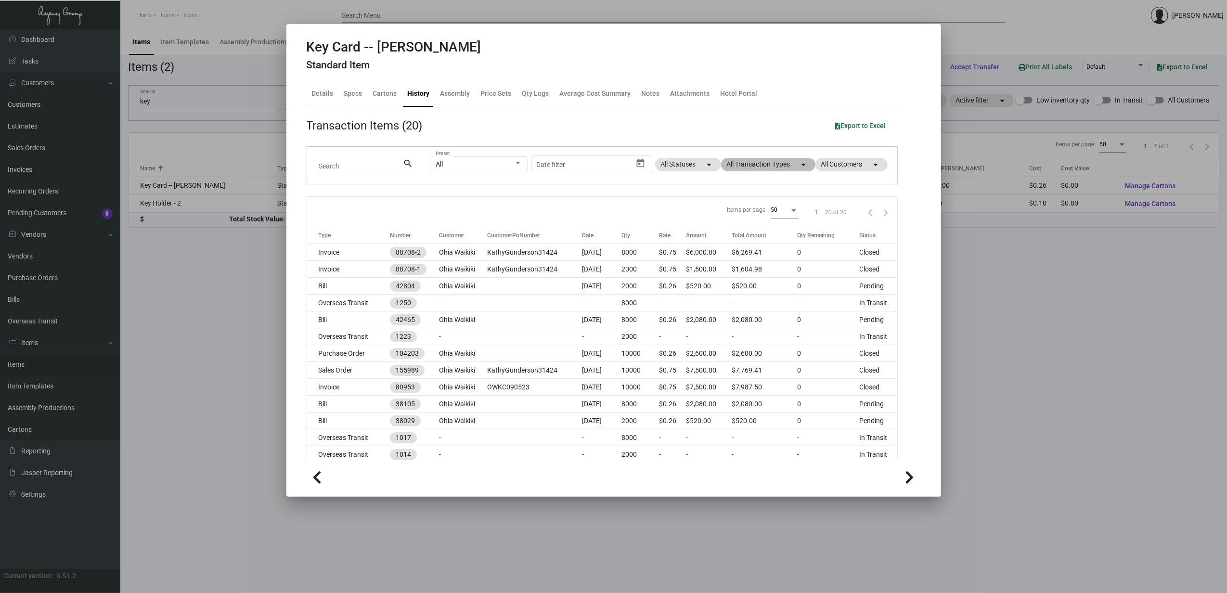
click at [739, 168] on mat-chip "All Transaction Types arrow_drop_down" at bounding box center [768, 164] width 94 height 13
click at [403, 44] on div at bounding box center [613, 296] width 1227 height 593
click at [403, 44] on h2 "Key Card -- [PERSON_NAME]" at bounding box center [394, 47] width 175 height 16
copy h2 "Key Card -- [PERSON_NAME]"
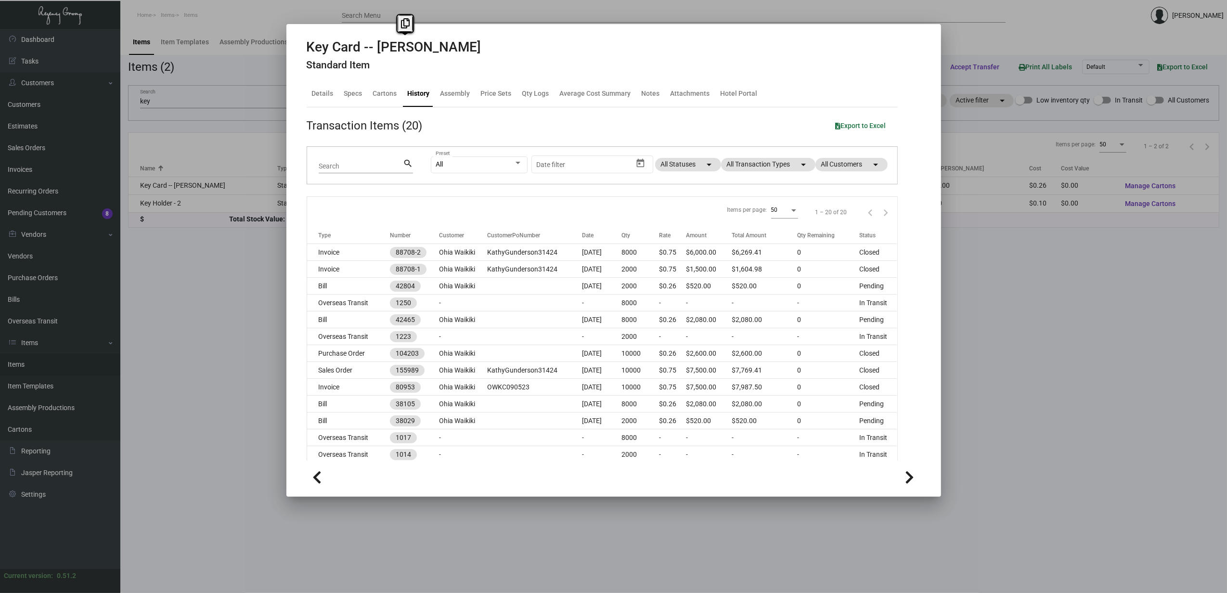
click at [760, 157] on div "All Preset Start date – Date filter All Statuses arrow_drop_down All Transactio…" at bounding box center [658, 166] width 455 height 38
click at [763, 168] on mat-chip "All Transaction Types arrow_drop_down" at bounding box center [768, 164] width 94 height 13
click at [775, 286] on span "Purchase Order" at bounding box center [752, 289] width 47 height 12
click at [722, 292] on input "Purchase Order" at bounding box center [721, 292] width 0 height 0
checkbox input "true"
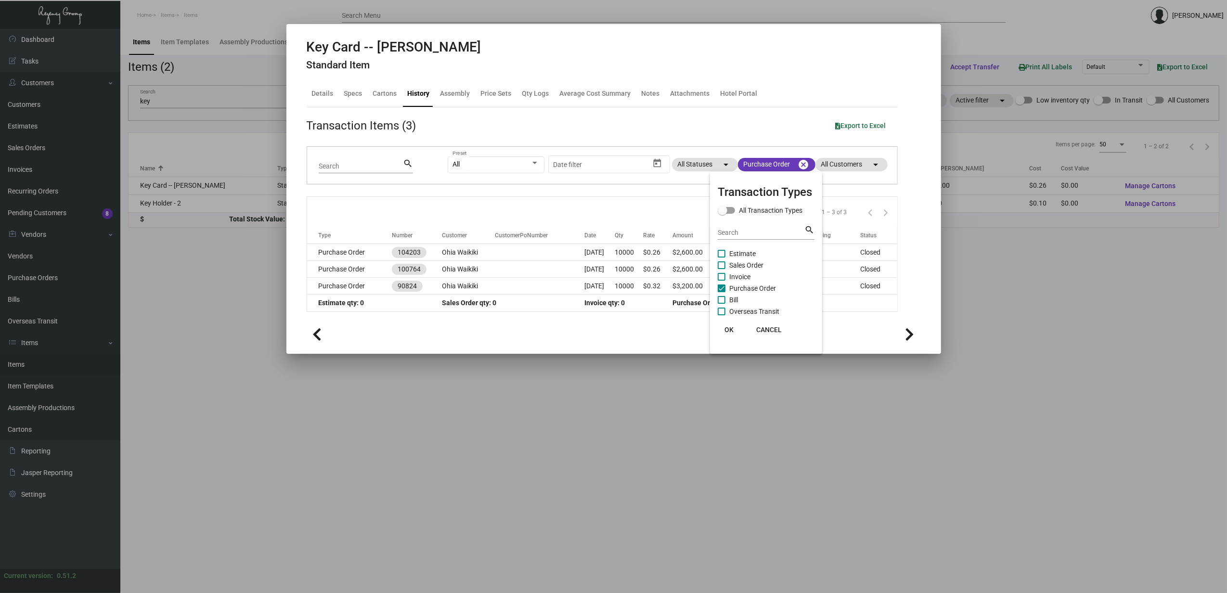
click at [329, 249] on div at bounding box center [613, 296] width 1227 height 593
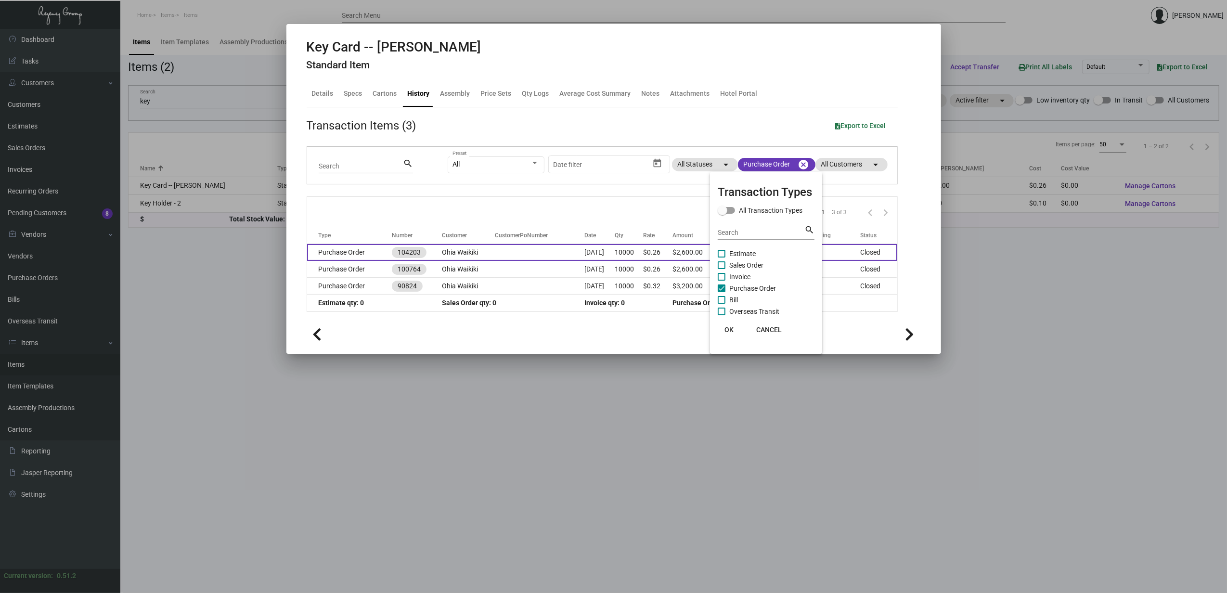
click at [333, 252] on td "Purchase Order" at bounding box center [349, 252] width 85 height 17
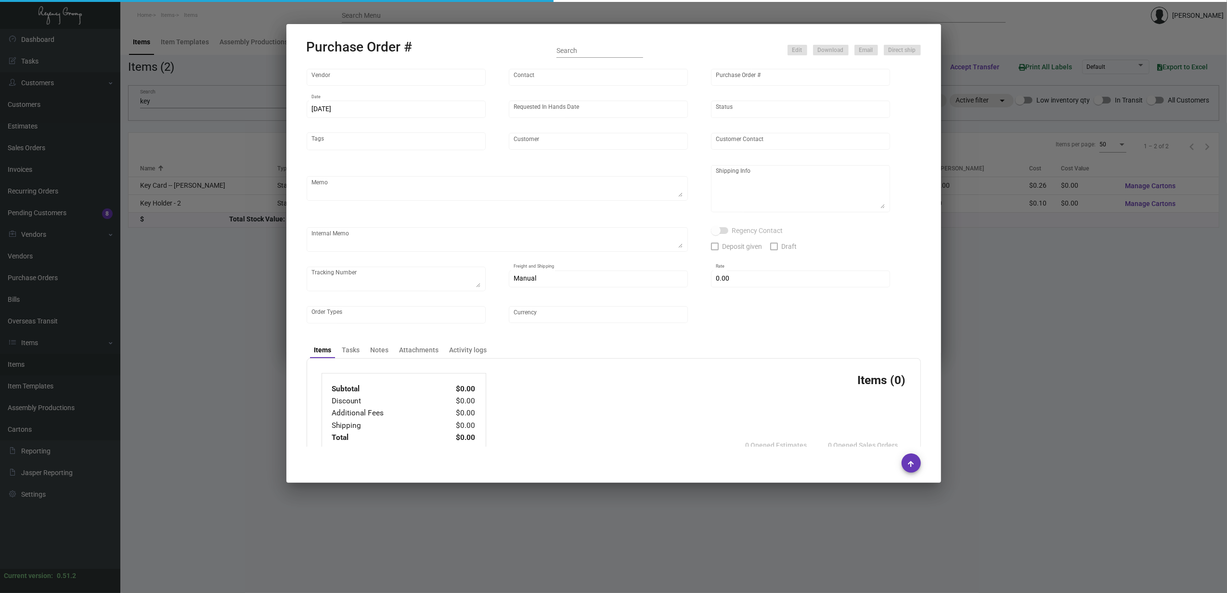
type input "CHENGDU MIND IOT TECHNOLOGY"
type input "[PERSON_NAME]"
type input "104203"
type input "[DATE]"
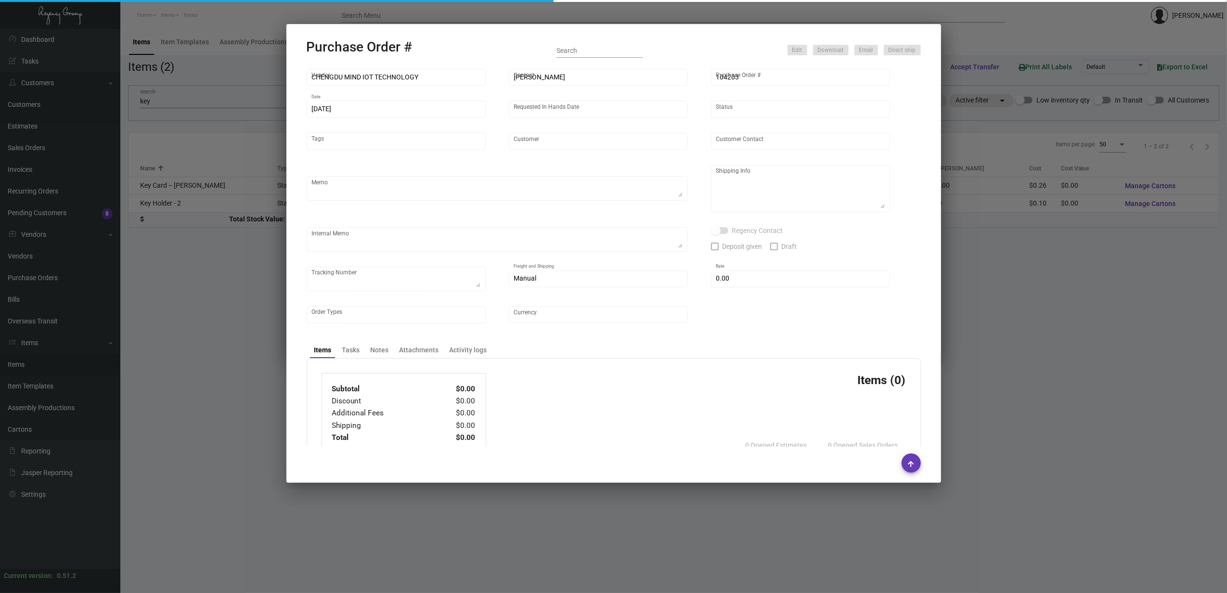
type input "Ohia Waikiki"
type textarea "2K by air to [GEOGRAPHIC_DATA], rest by boat to [GEOGRAPHIC_DATA]"
type textarea "Regency Group NJ - [PERSON_NAME] [STREET_ADDRESS]"
checkbox input "true"
type input "$ 0.00"
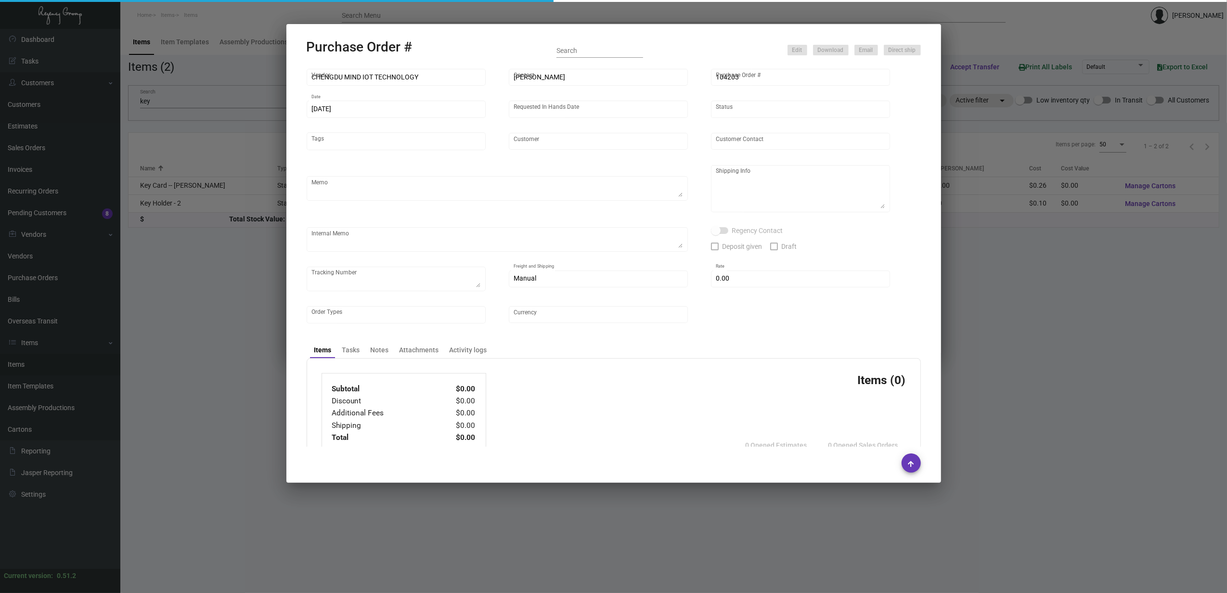
type input "United States Dollar $"
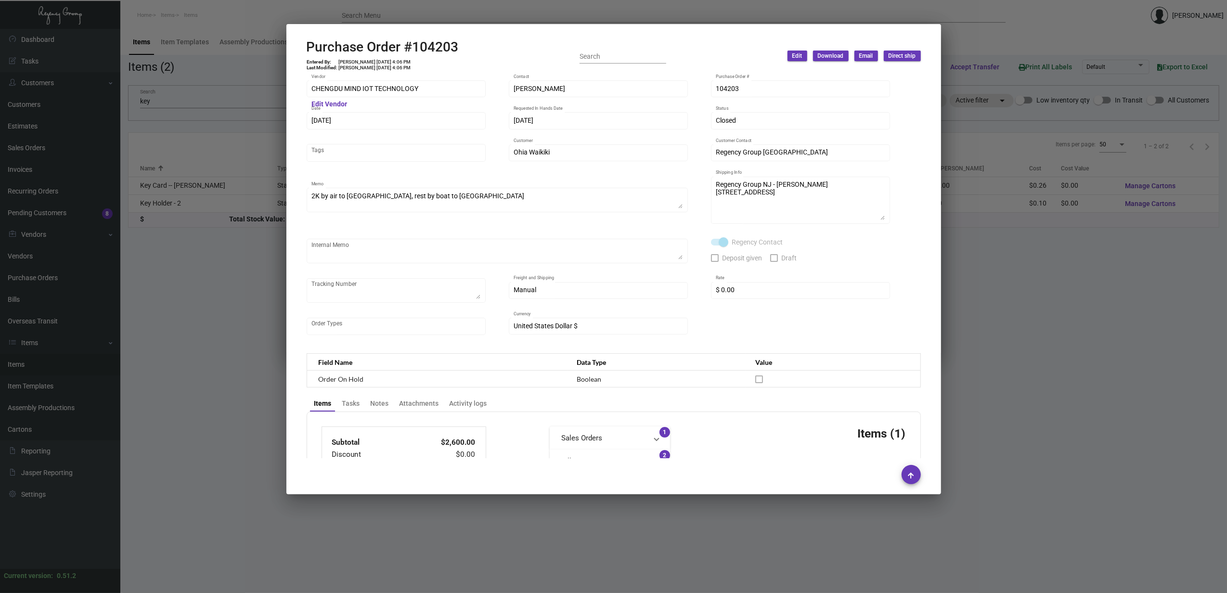
click at [376, 49] on h2 "Purchase Order #104203" at bounding box center [383, 47] width 152 height 16
click at [376, 48] on h2 "Purchase Order #104203" at bounding box center [383, 47] width 152 height 16
copy h2 "Order"
click at [368, 59] on td "[PERSON_NAME] [DATE] 4:06 PM" at bounding box center [374, 62] width 73 height 6
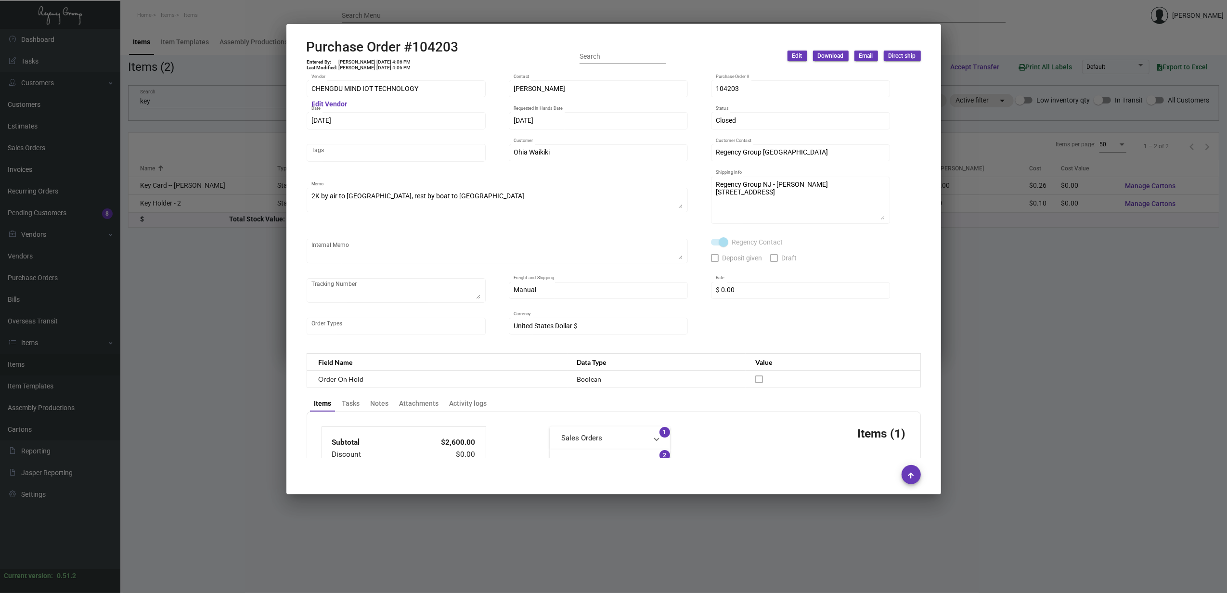
click at [368, 59] on td "[PERSON_NAME] [DATE] 4:06 PM" at bounding box center [374, 62] width 73 height 6
copy td "[PERSON_NAME] [DATE] 4:06 PM"
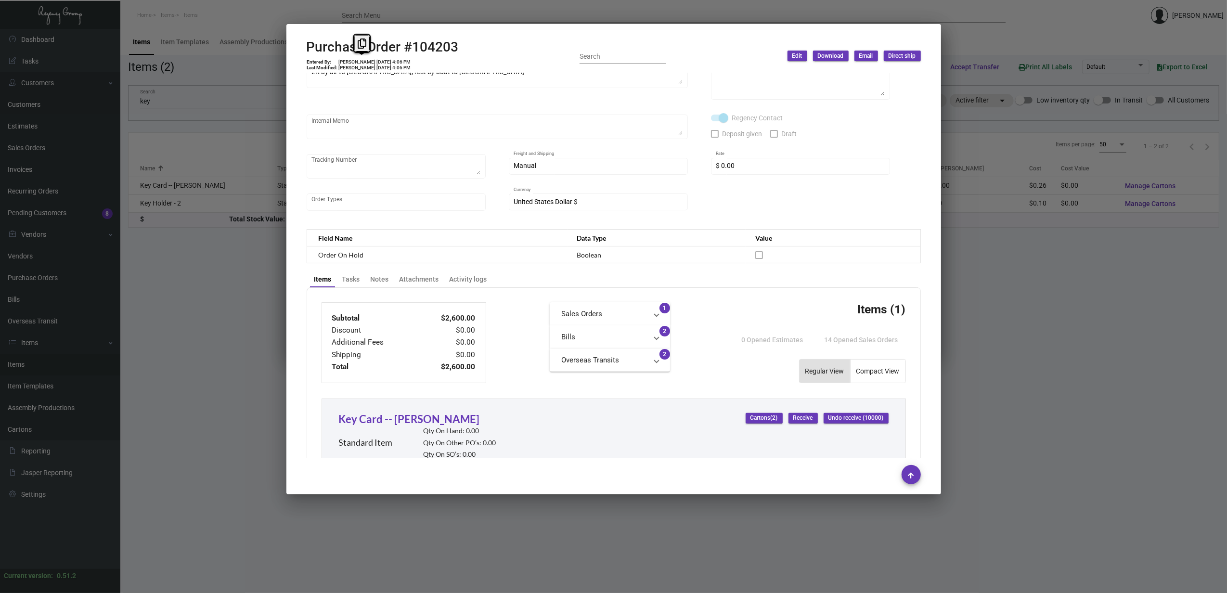
scroll to position [416, 0]
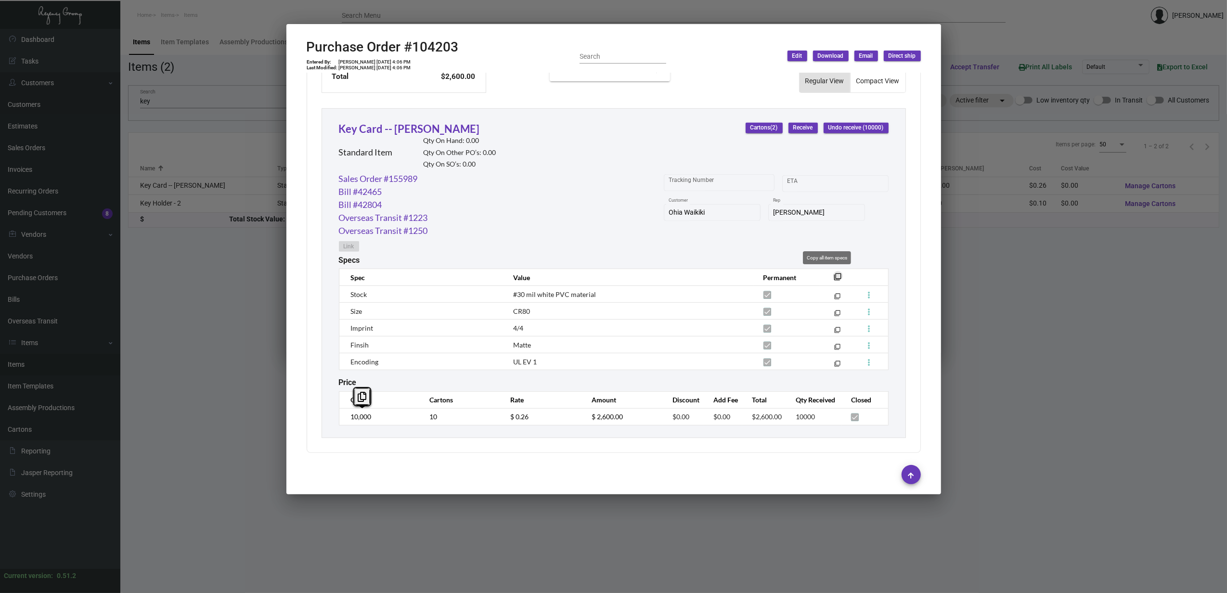
click at [833, 273] on button "filter_none" at bounding box center [838, 276] width 10 height 10
click at [834, 276] on mat-icon "filter_none" at bounding box center [838, 280] width 8 height 8
click at [715, 16] on div at bounding box center [613, 296] width 1227 height 593
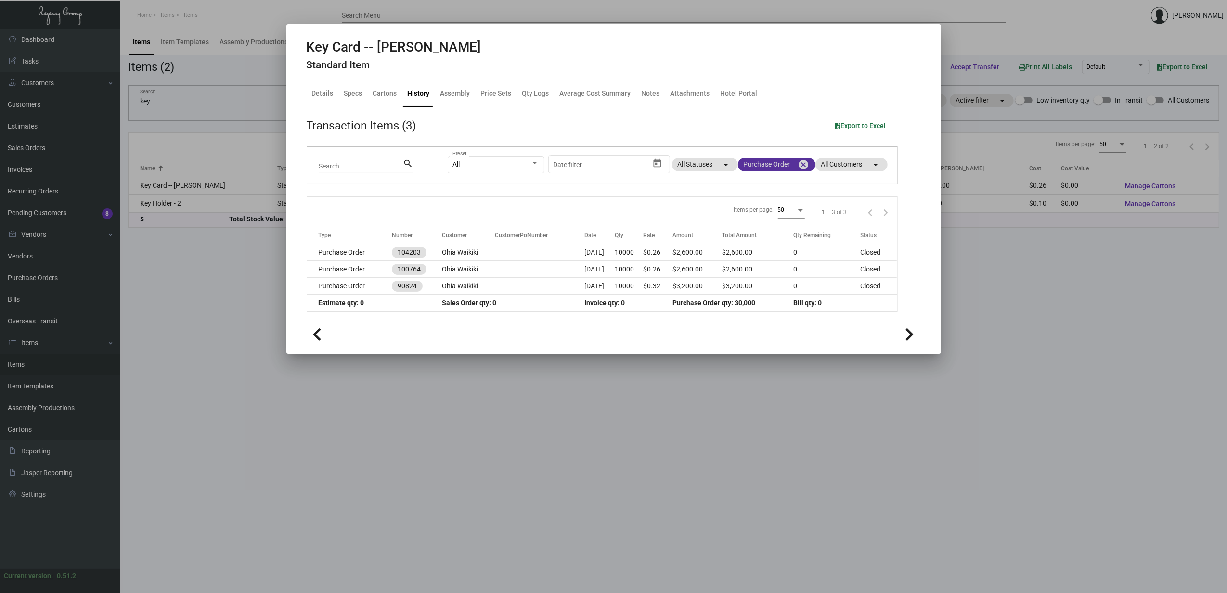
click at [803, 164] on mat-icon "cancel" at bounding box center [804, 165] width 12 height 12
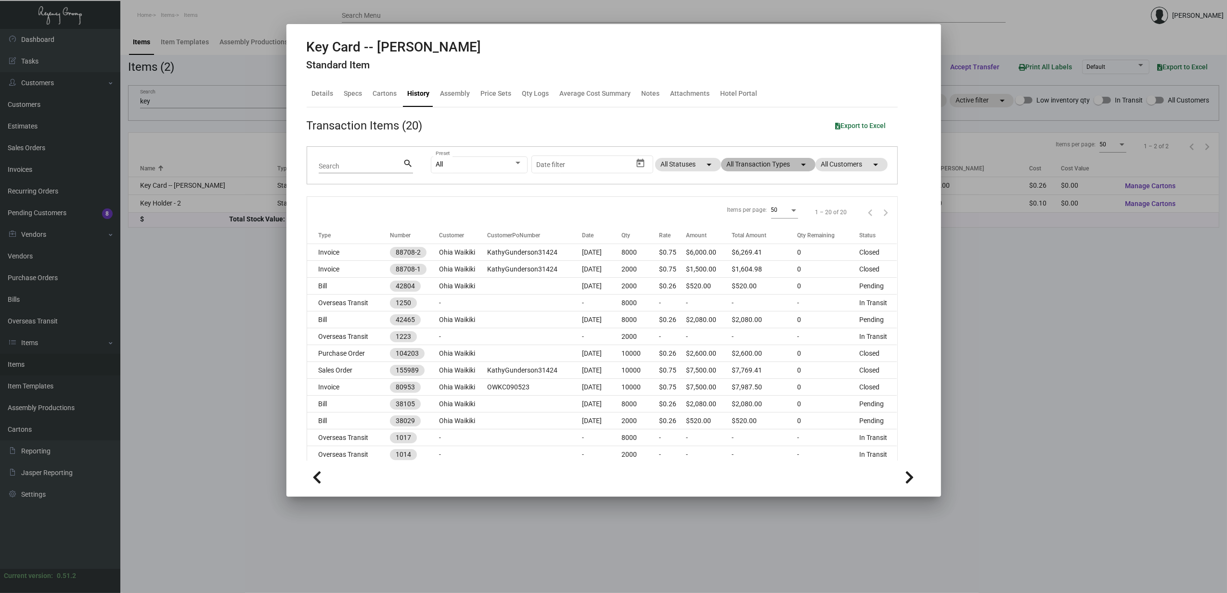
click at [773, 169] on mat-chip "All Transaction Types arrow_drop_down" at bounding box center [768, 164] width 94 height 13
click at [752, 264] on span "Sales Order" at bounding box center [746, 266] width 34 height 12
click at [722, 269] on input "Sales Order" at bounding box center [721, 269] width 0 height 0
checkbox input "true"
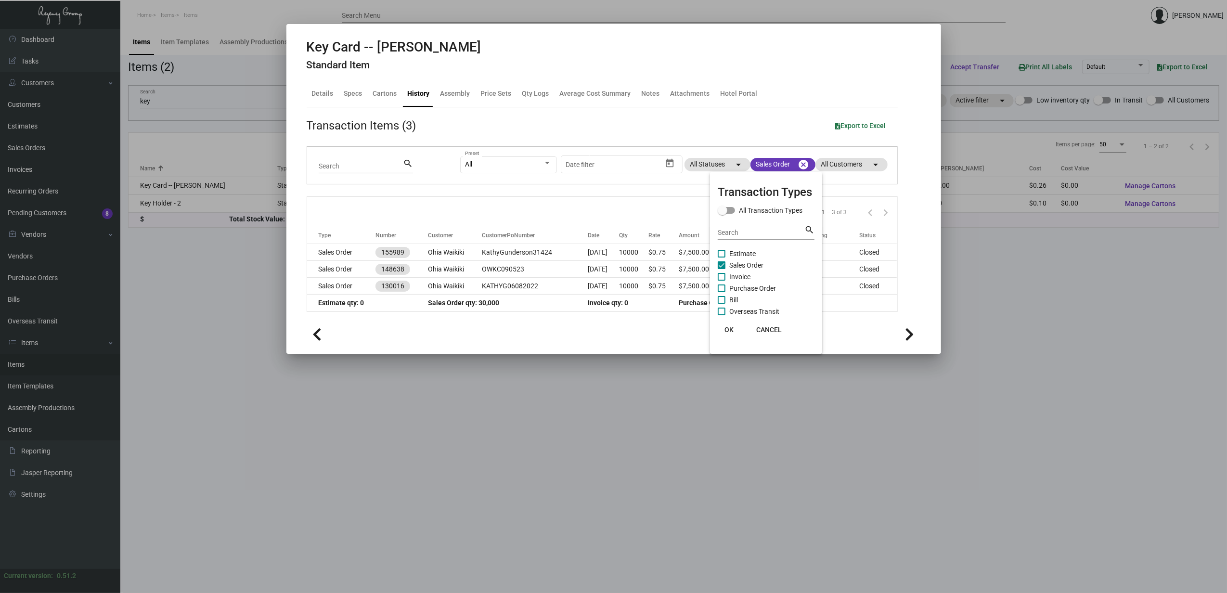
click at [324, 255] on div at bounding box center [613, 296] width 1227 height 593
click at [324, 255] on td "Sales Order" at bounding box center [341, 252] width 69 height 17
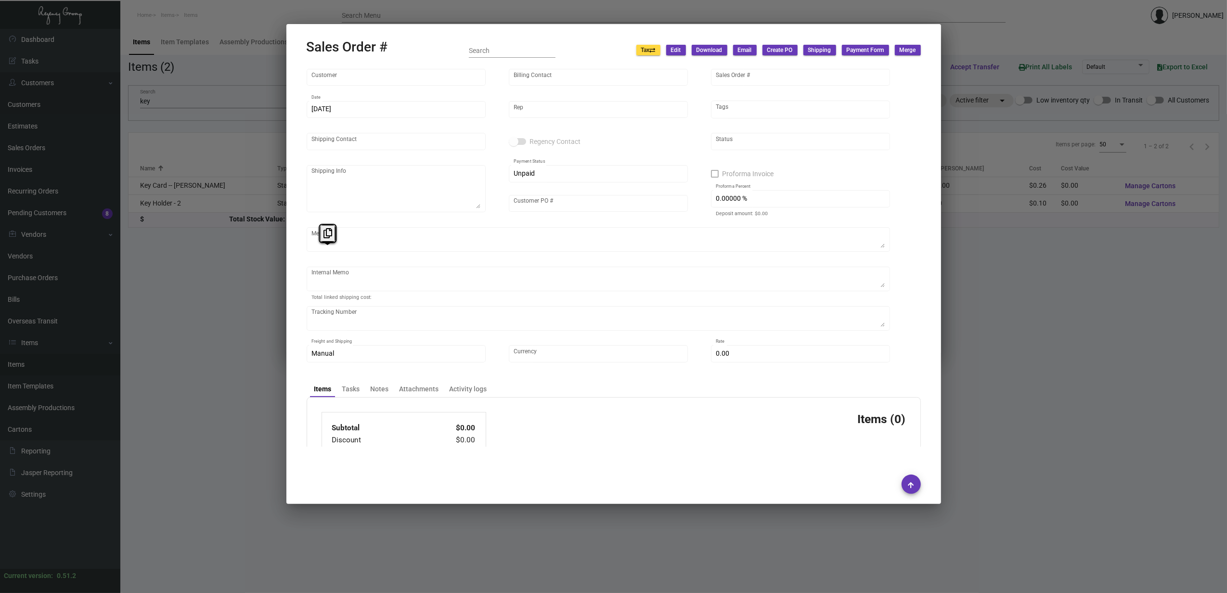
type input "Ohia Waikiki"
type input "[PERSON_NAME]"
type input "155989"
type input "[DATE]"
type input "[PERSON_NAME]"
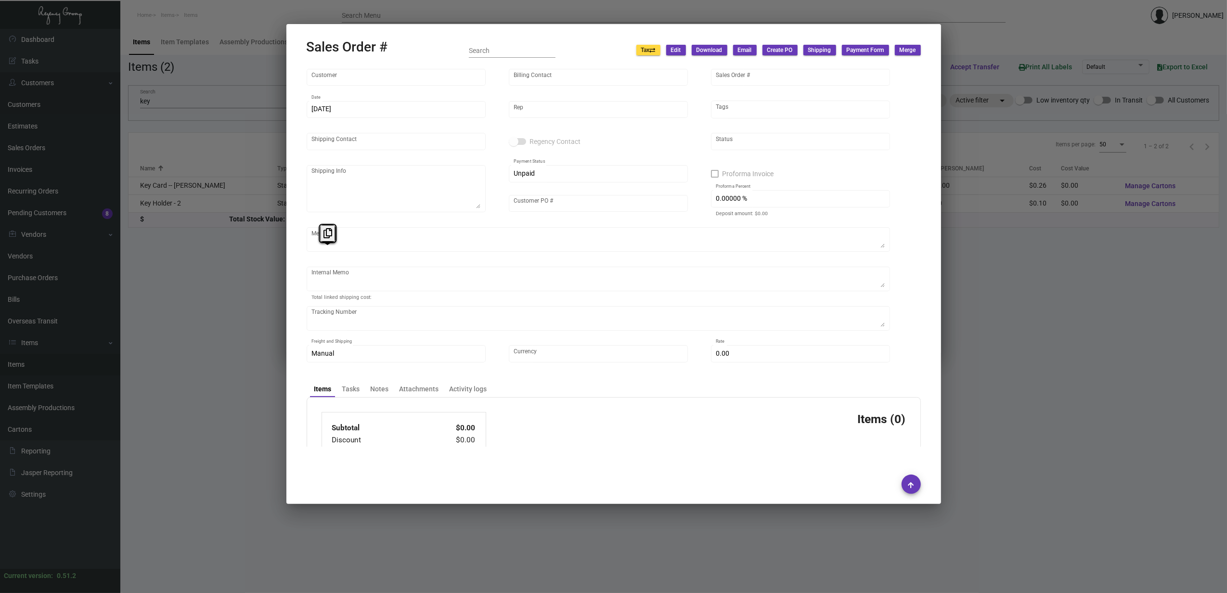
type input "[PERSON_NAME]"
type textarea "[PERSON_NAME] - [PERSON_NAME] [STREET_ADDRESS]"
type input "KathyGunderson31424"
type textarea "$79.92 for 2k keys 229.35 - 8K - 6.5"
type input "United States Dollar $"
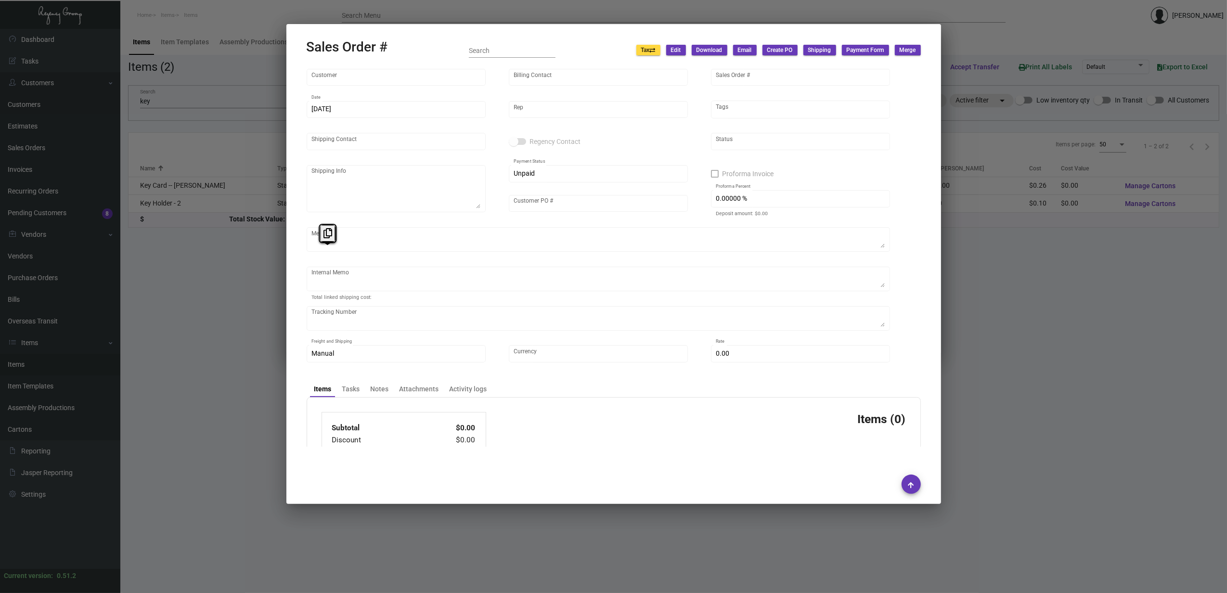
type input "$ 269.41"
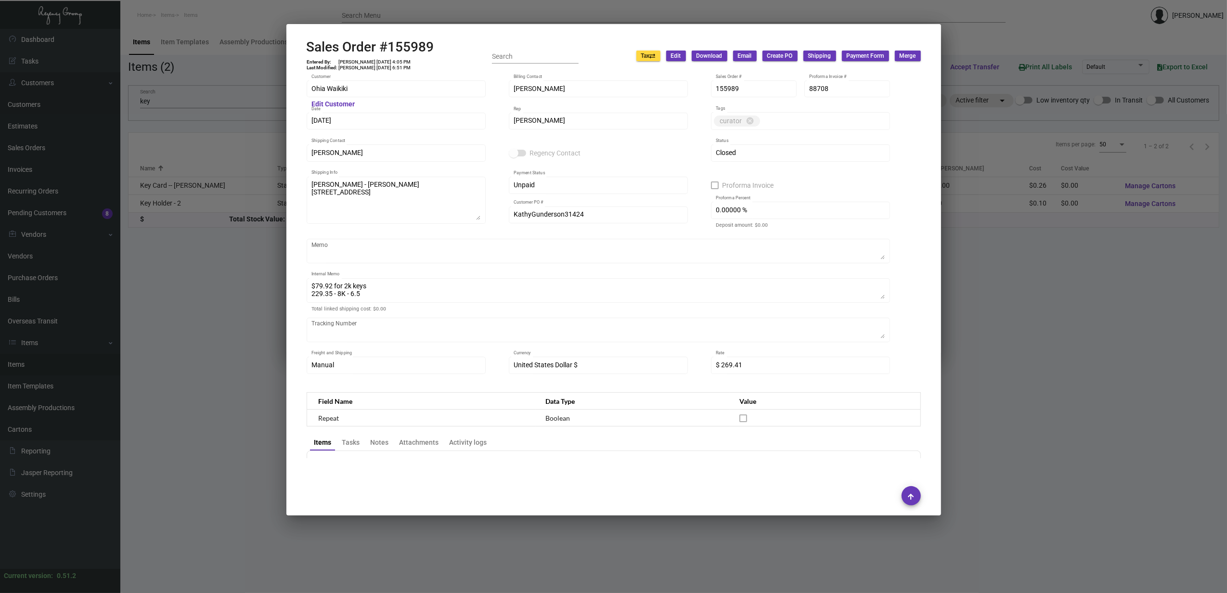
drag, startPoint x: 324, startPoint y: 255, endPoint x: 393, endPoint y: 39, distance: 226.1
click at [393, 39] on h2 "Sales Order #155989" at bounding box center [371, 47] width 128 height 16
copy h2 "155989"
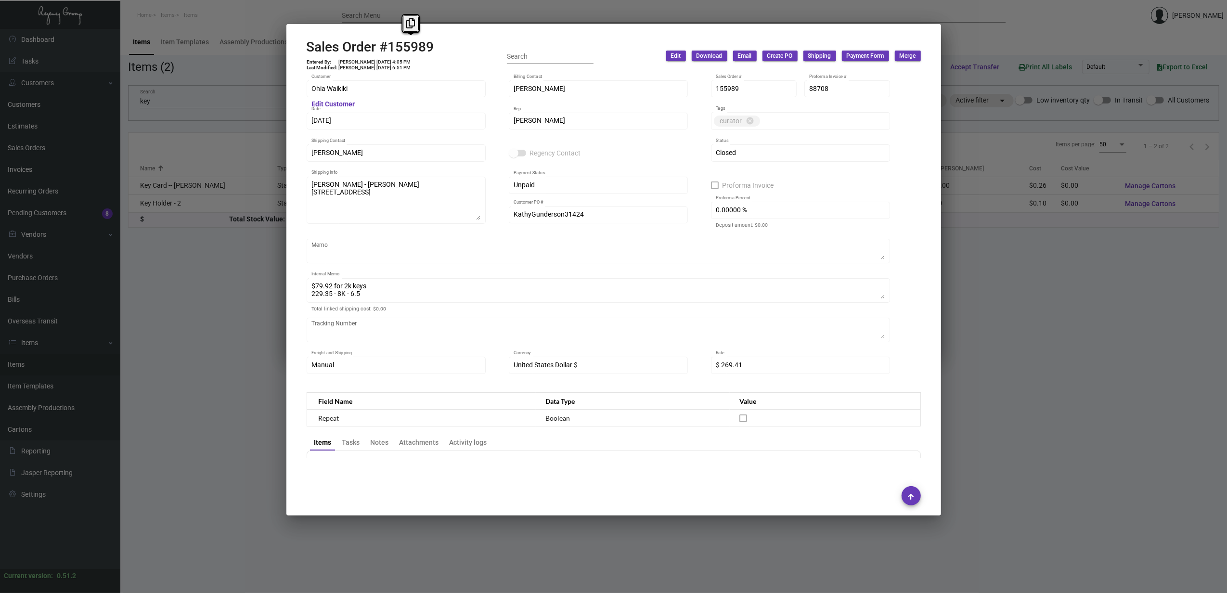
click at [373, 63] on td "[PERSON_NAME] [DATE] 4:05 PM" at bounding box center [374, 62] width 73 height 6
copy td "[PERSON_NAME] [DATE] 4:05 PM"
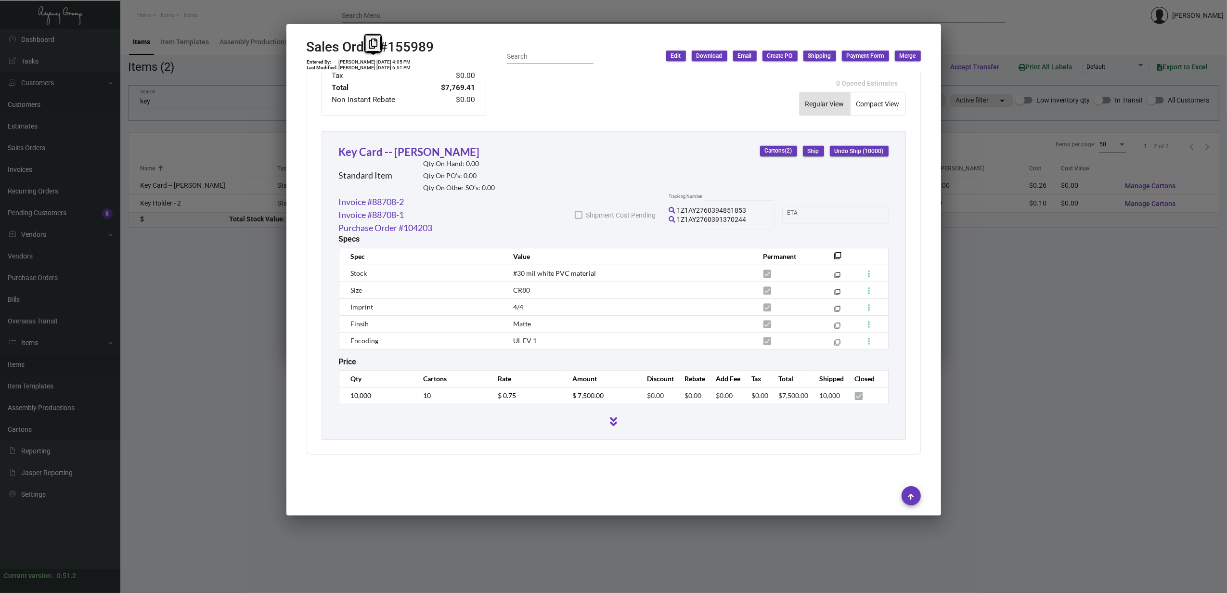
scroll to position [470, 0]
click at [1135, 330] on div at bounding box center [613, 296] width 1227 height 593
